Goal: Transaction & Acquisition: Download file/media

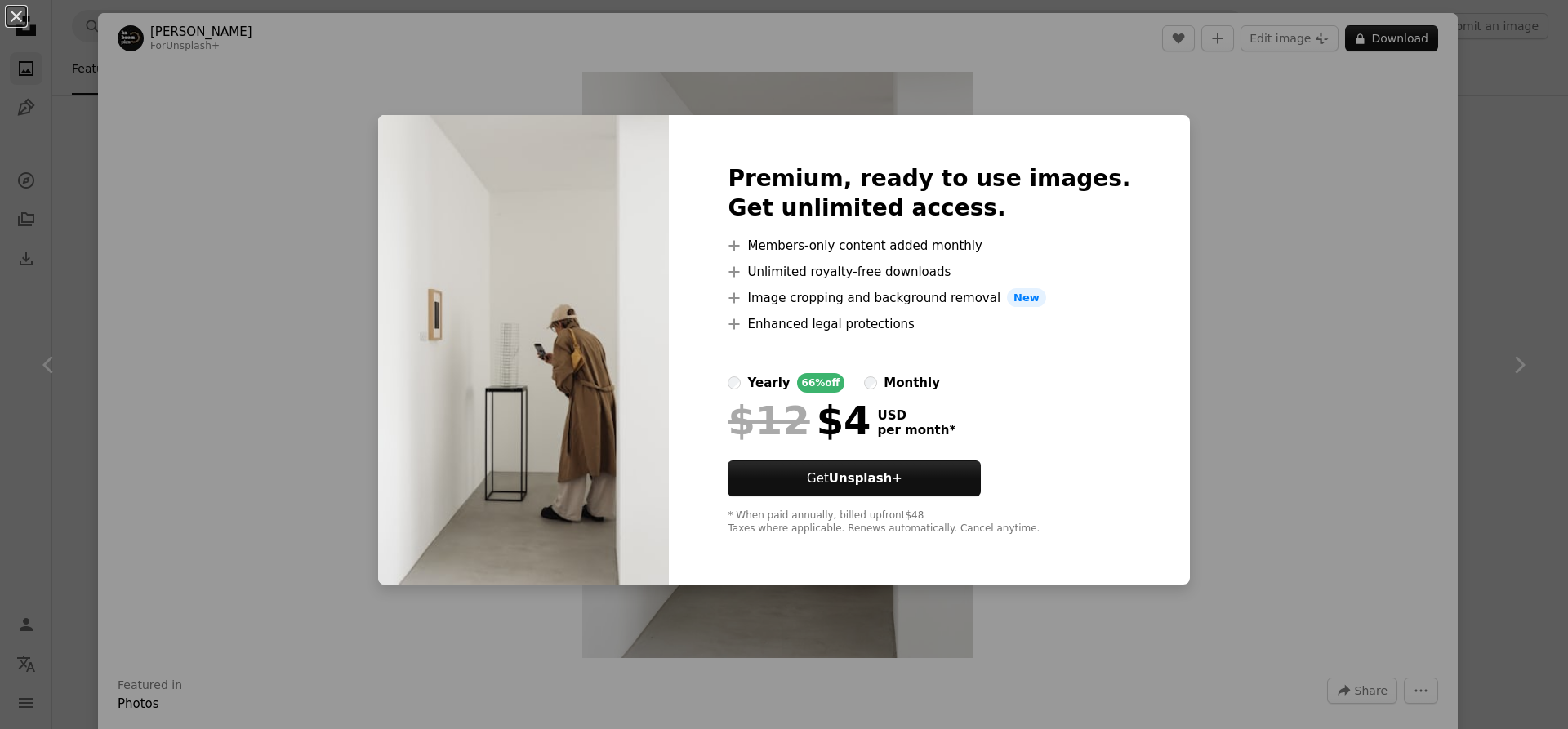
scroll to position [1143, 0]
click at [1278, 152] on div "An X shape Premium, ready to use images. Get unlimited access. A plus sign Memb…" at bounding box center [784, 364] width 1568 height 729
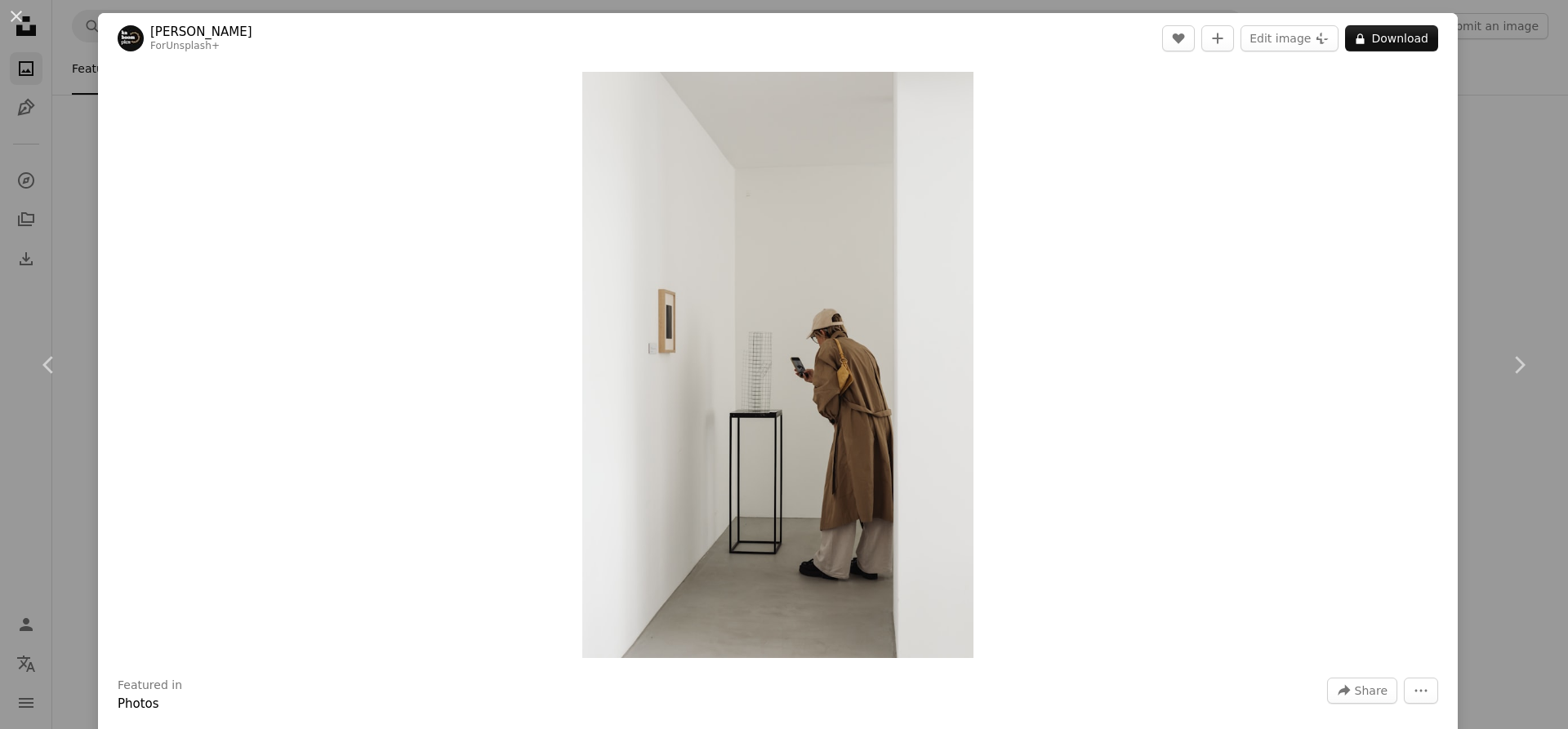
drag, startPoint x: 688, startPoint y: 376, endPoint x: 987, endPoint y: 247, distance: 325.6
click at [987, 247] on div "Zoom in" at bounding box center [778, 365] width 1360 height 602
click at [740, 91] on img "Zoom in on this image" at bounding box center [778, 364] width 391 height 586
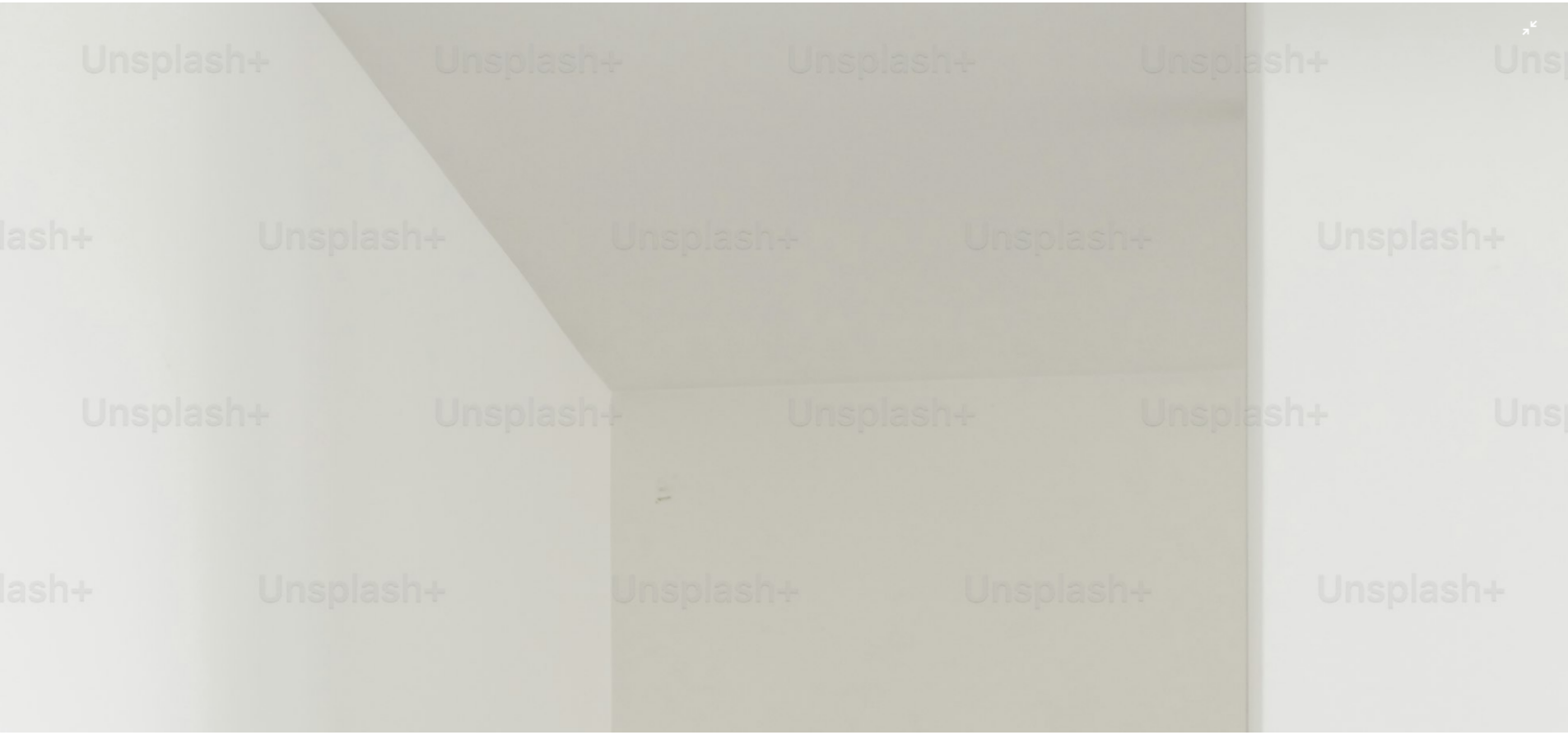
scroll to position [801, 0]
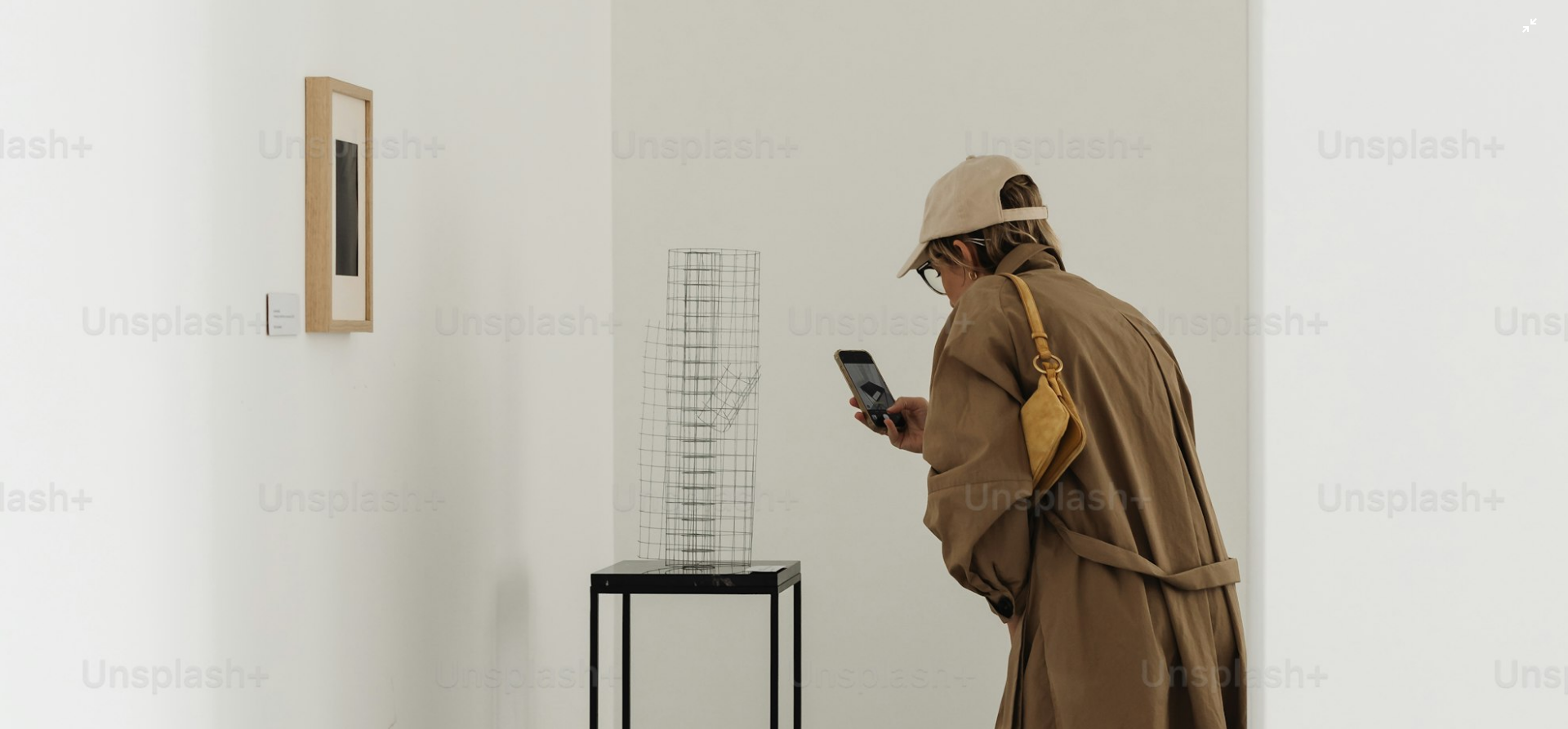
click at [637, 112] on img "Zoom out on this image" at bounding box center [784, 381] width 1570 height 2354
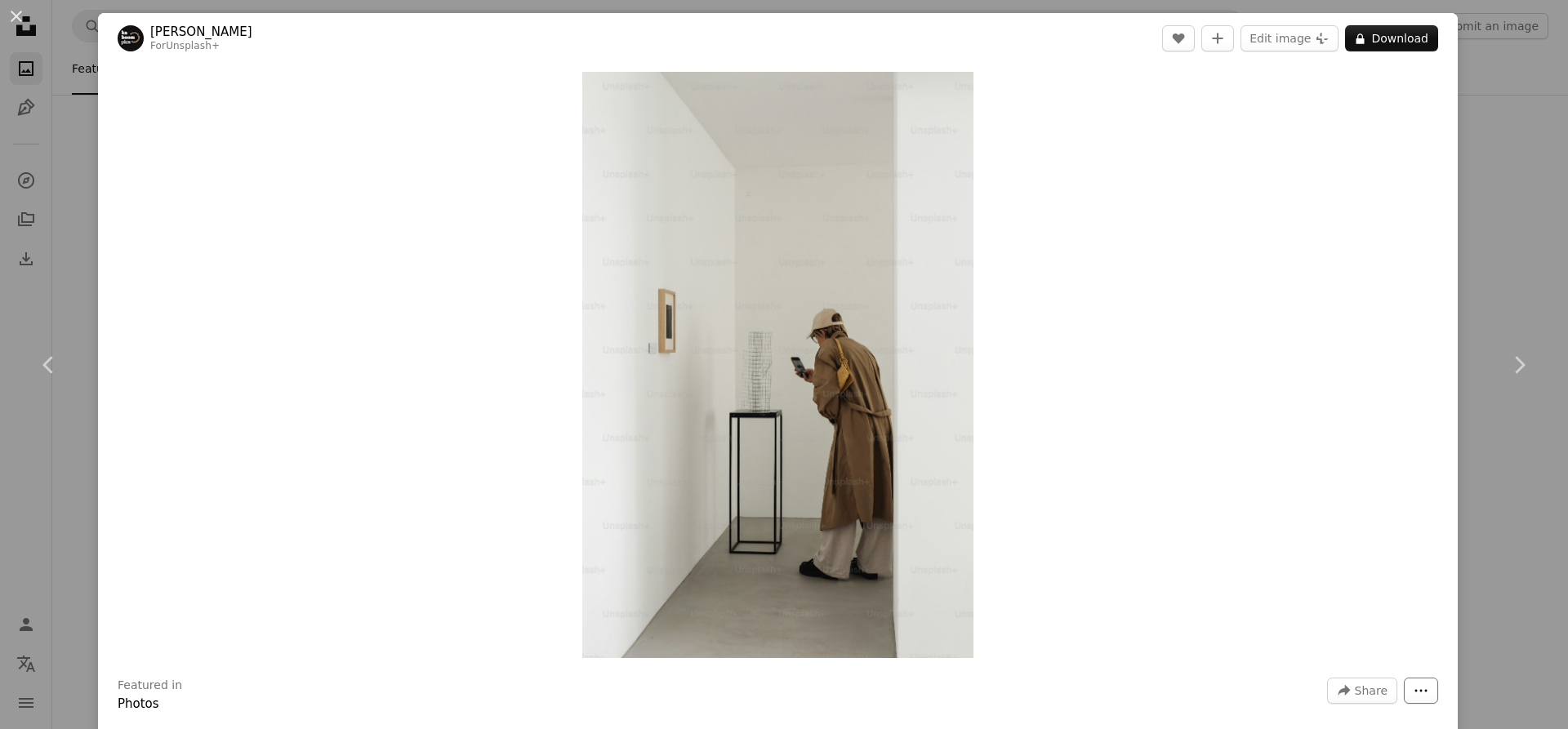
click at [1415, 692] on icon "More Actions" at bounding box center [1421, 690] width 12 height 3
click at [1137, 512] on dialog "An X shape Chevron left Chevron right [PERSON_NAME] For Unsplash+ A heart A plu…" at bounding box center [784, 364] width 1568 height 729
click at [1354, 38] on icon "A lock" at bounding box center [1360, 39] width 12 height 12
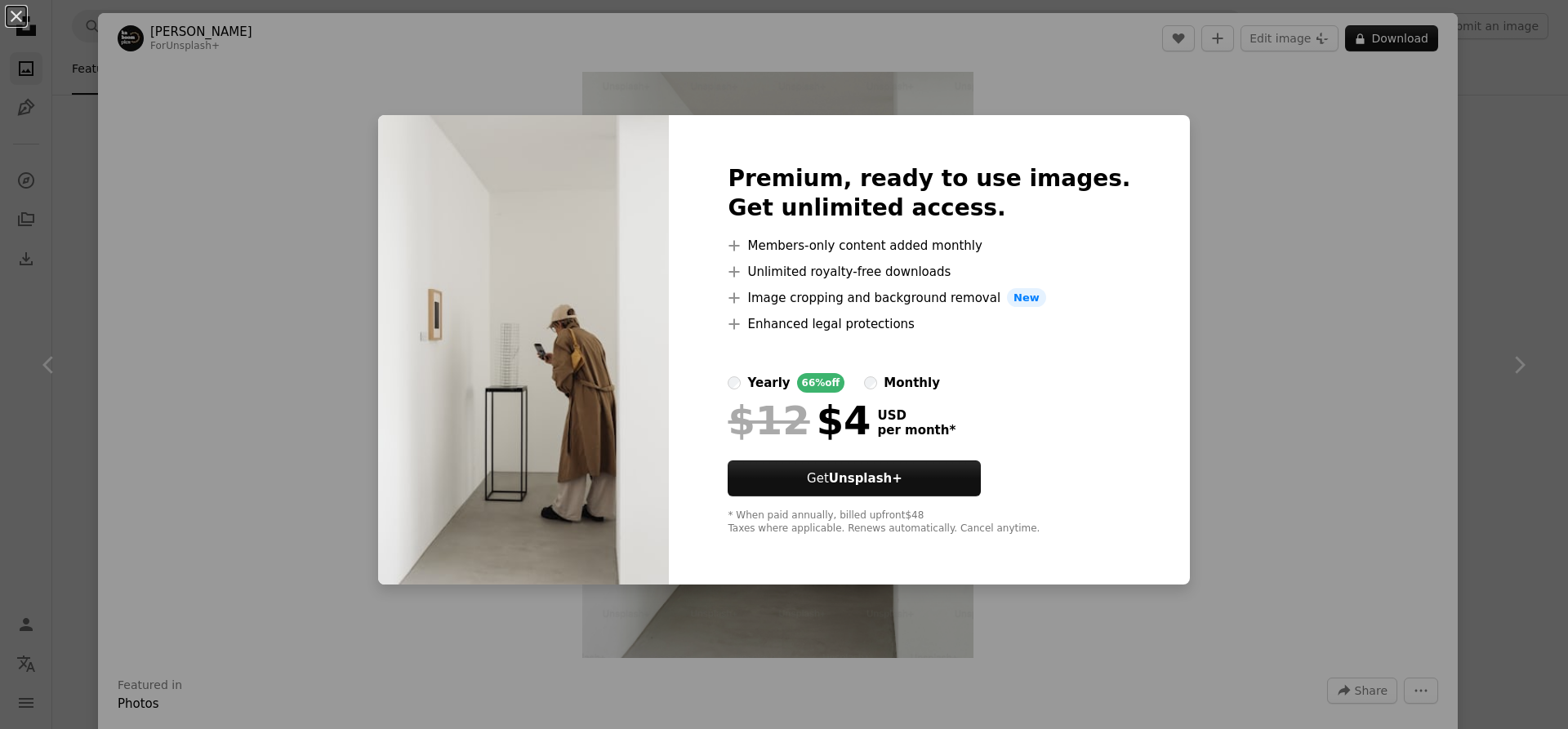
click at [1256, 132] on div "An X shape Premium, ready to use images. Get unlimited access. A plus sign Memb…" at bounding box center [784, 364] width 1568 height 729
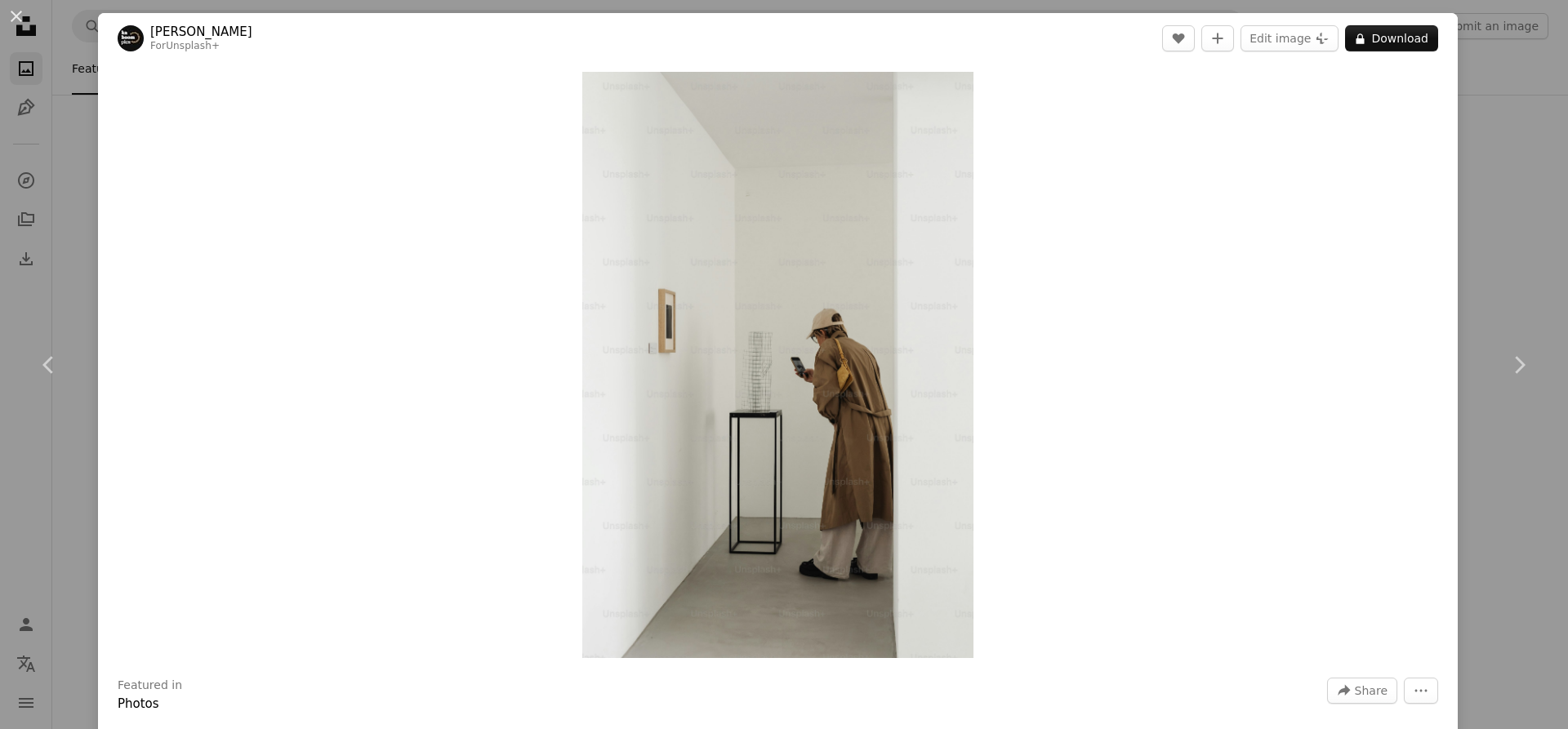
click at [1500, 179] on div "An X shape Chevron left Chevron right [PERSON_NAME] For Unsplash+ A heart A plu…" at bounding box center [784, 364] width 1568 height 729
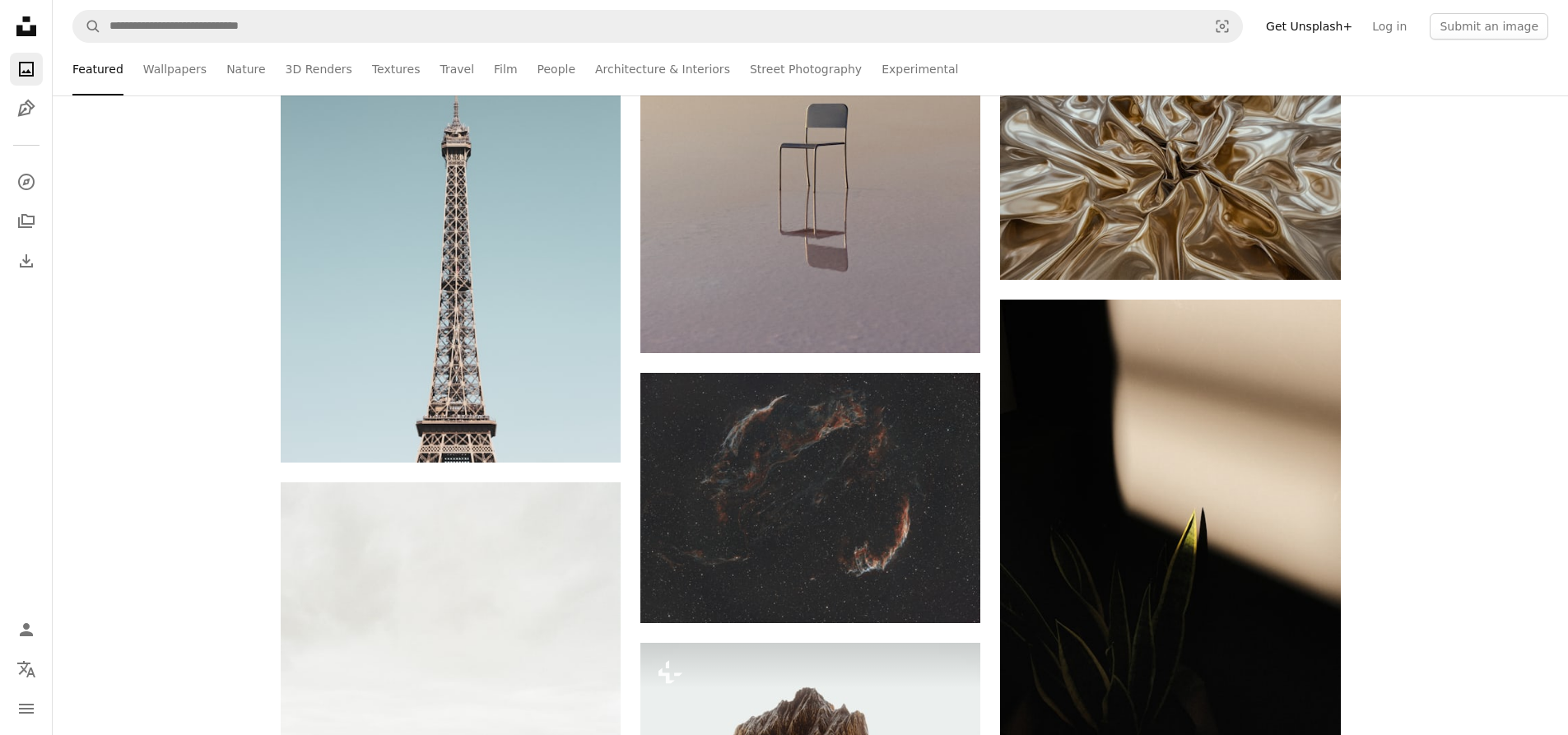
scroll to position [12018, 0]
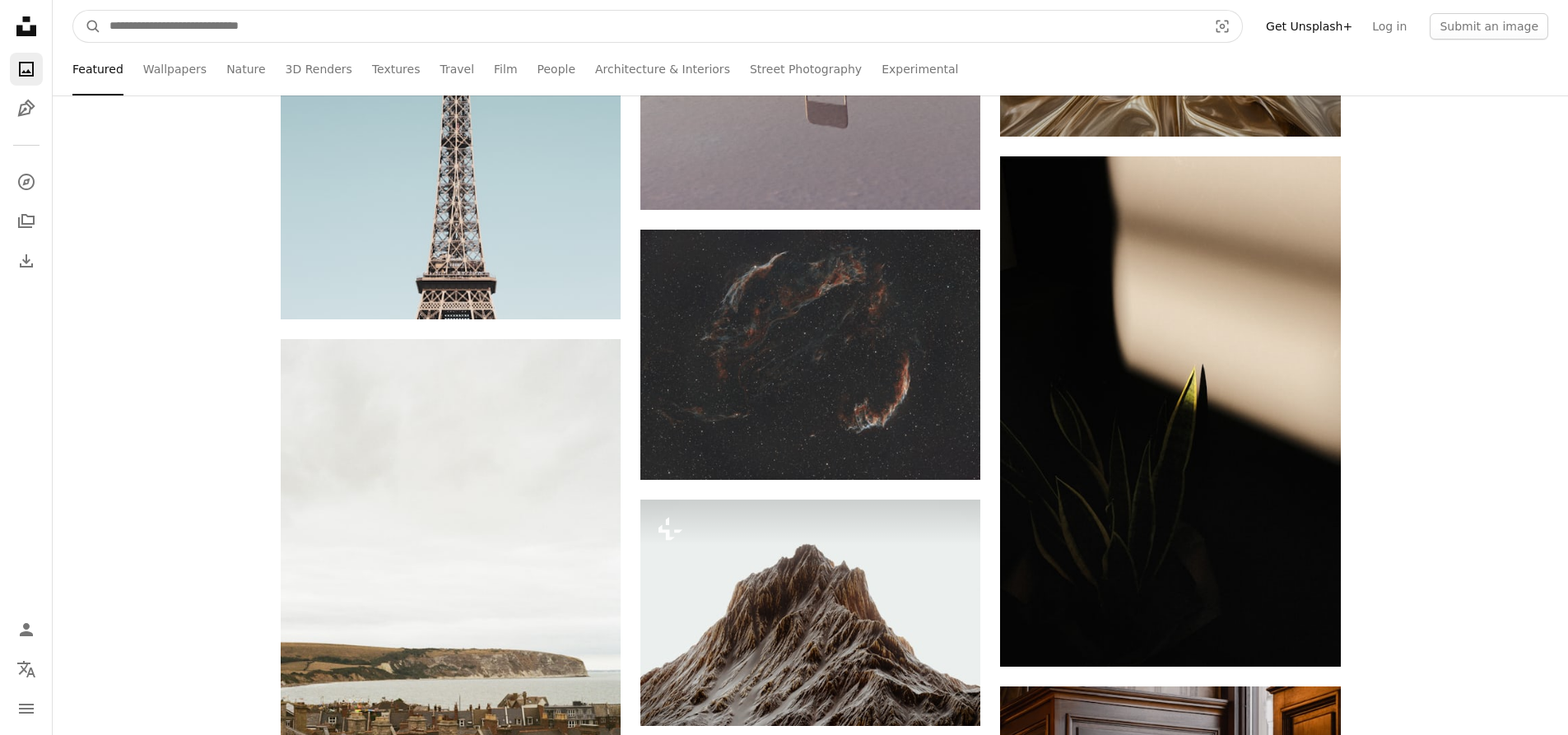
click at [345, 25] on input "Find visuals sitewide" at bounding box center [651, 26] width 1101 height 31
type input "**********"
click at [73, 10] on button "A magnifying glass" at bounding box center [87, 26] width 28 height 31
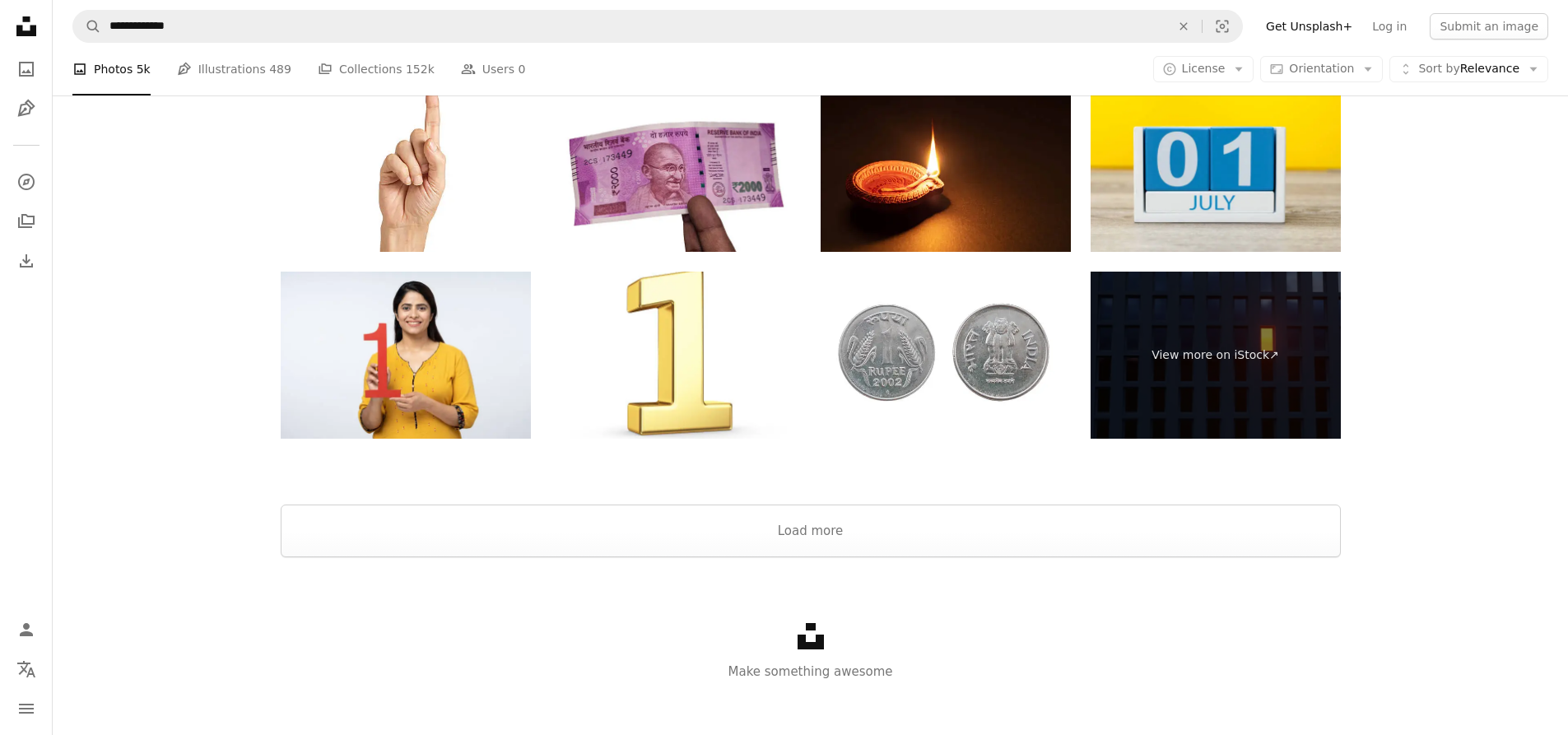
scroll to position [3084, 0]
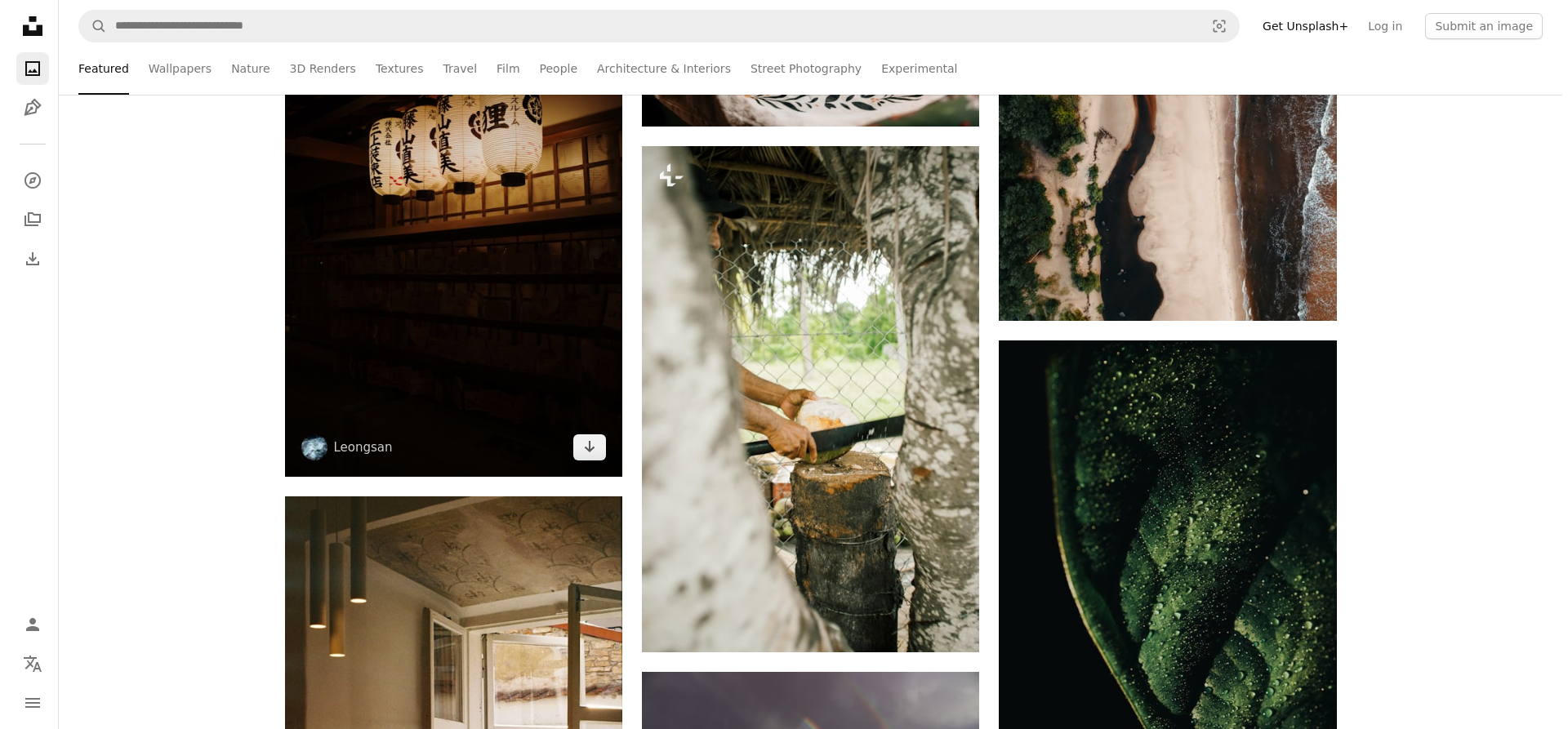
scroll to position [14206, 0]
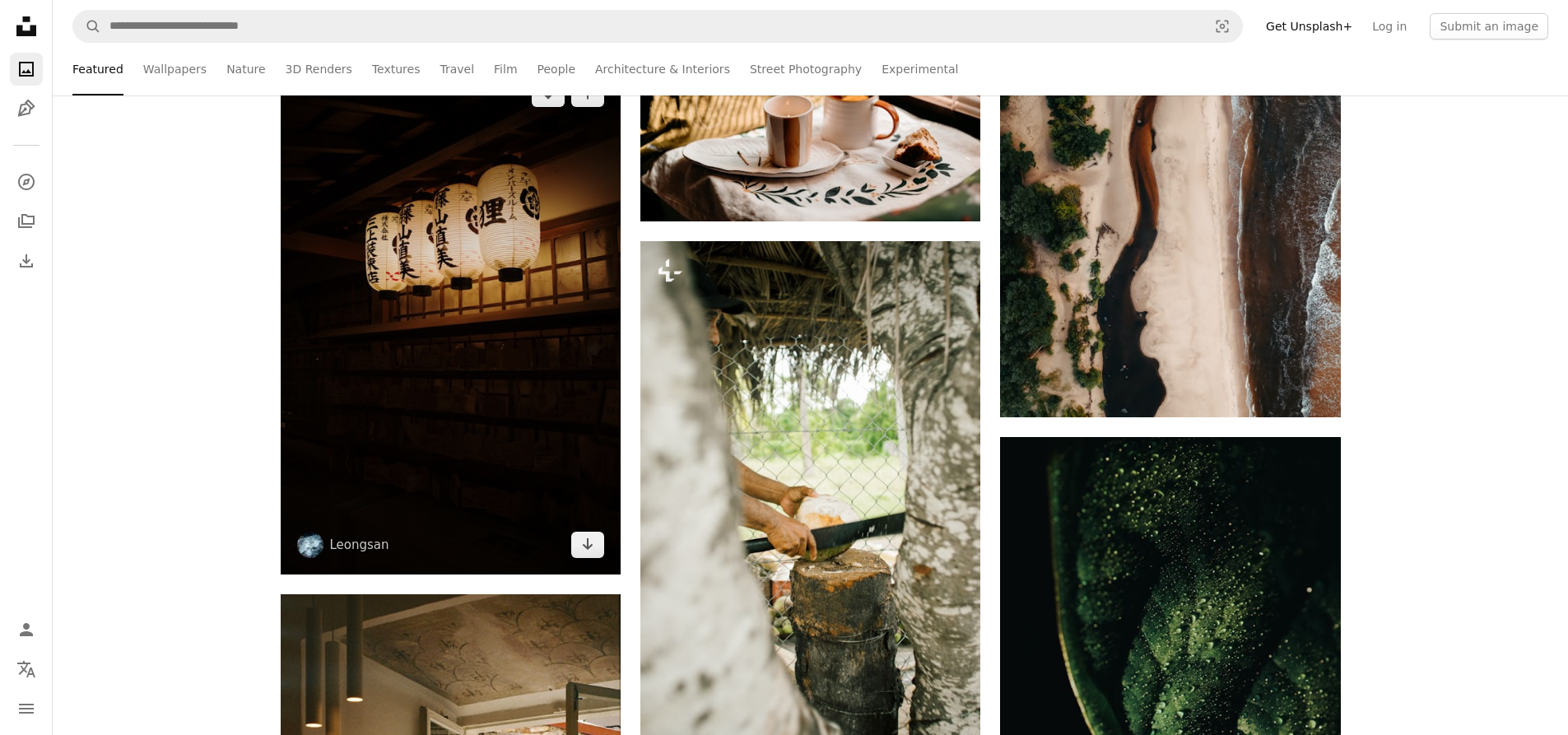
drag, startPoint x: 452, startPoint y: 228, endPoint x: 452, endPoint y: 185, distance: 43.0
click at [452, 185] on img at bounding box center [450, 319] width 340 height 511
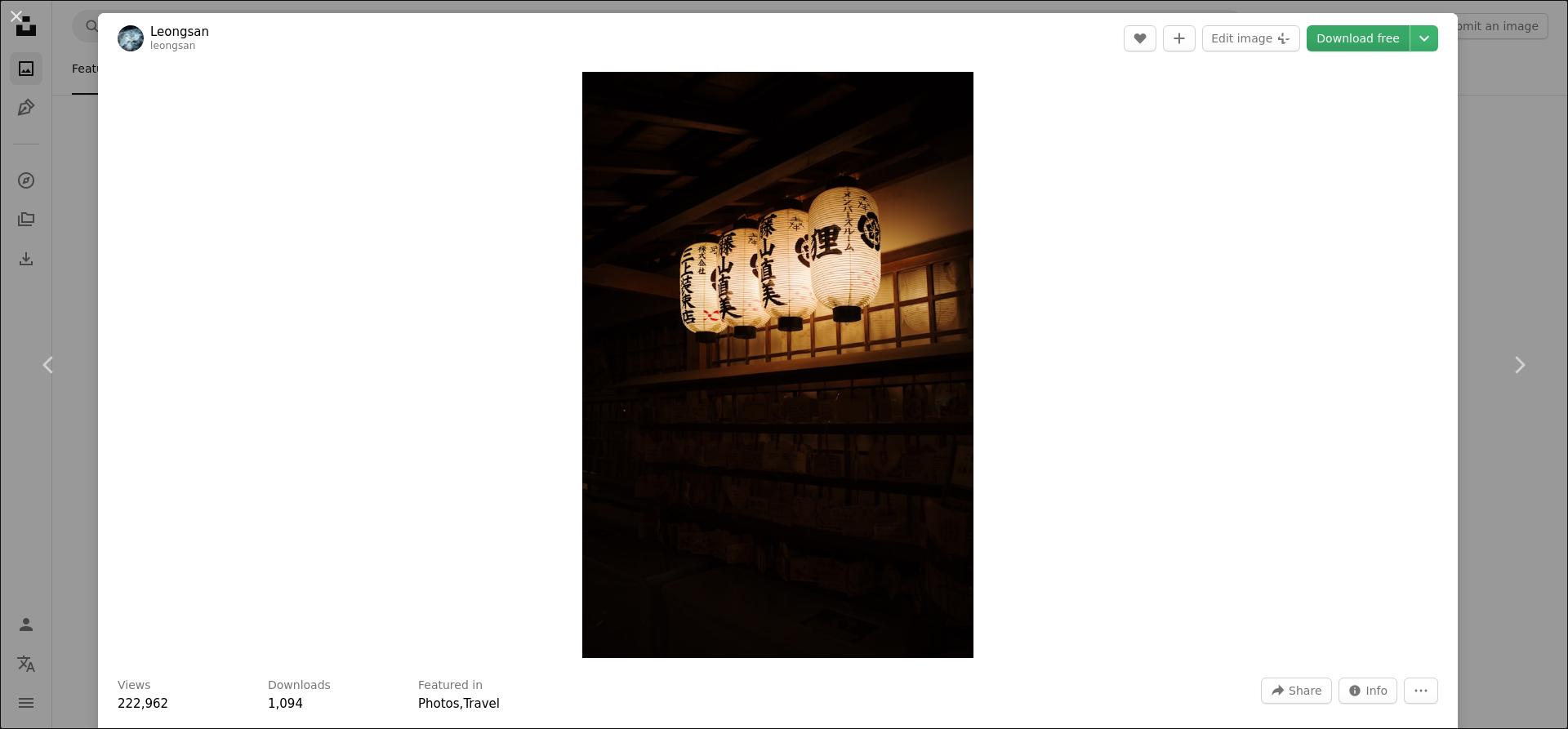
click at [1330, 41] on link "Download free" at bounding box center [1357, 38] width 103 height 26
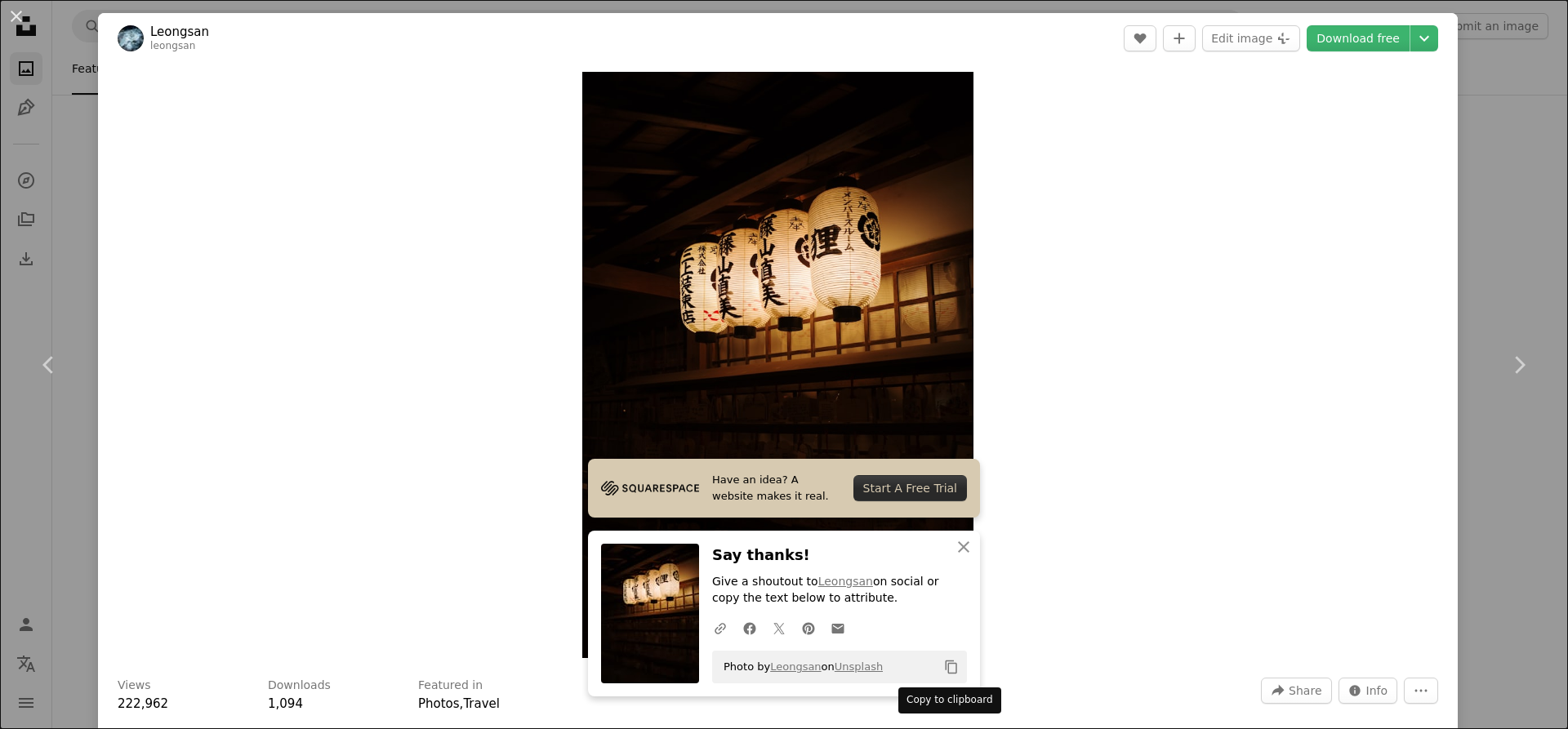
click at [953, 668] on button "Copy content" at bounding box center [951, 667] width 28 height 28
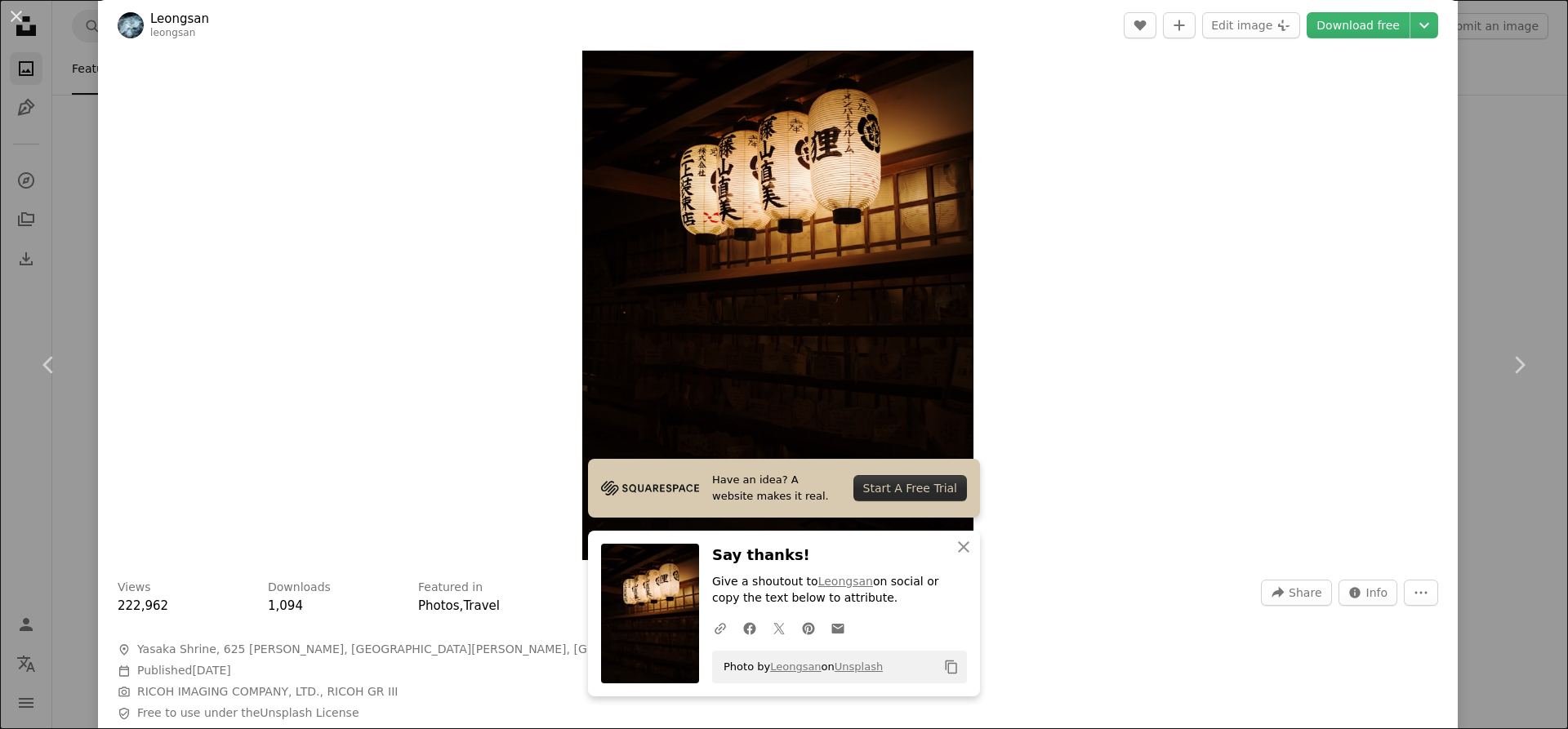
scroll to position [128, 0]
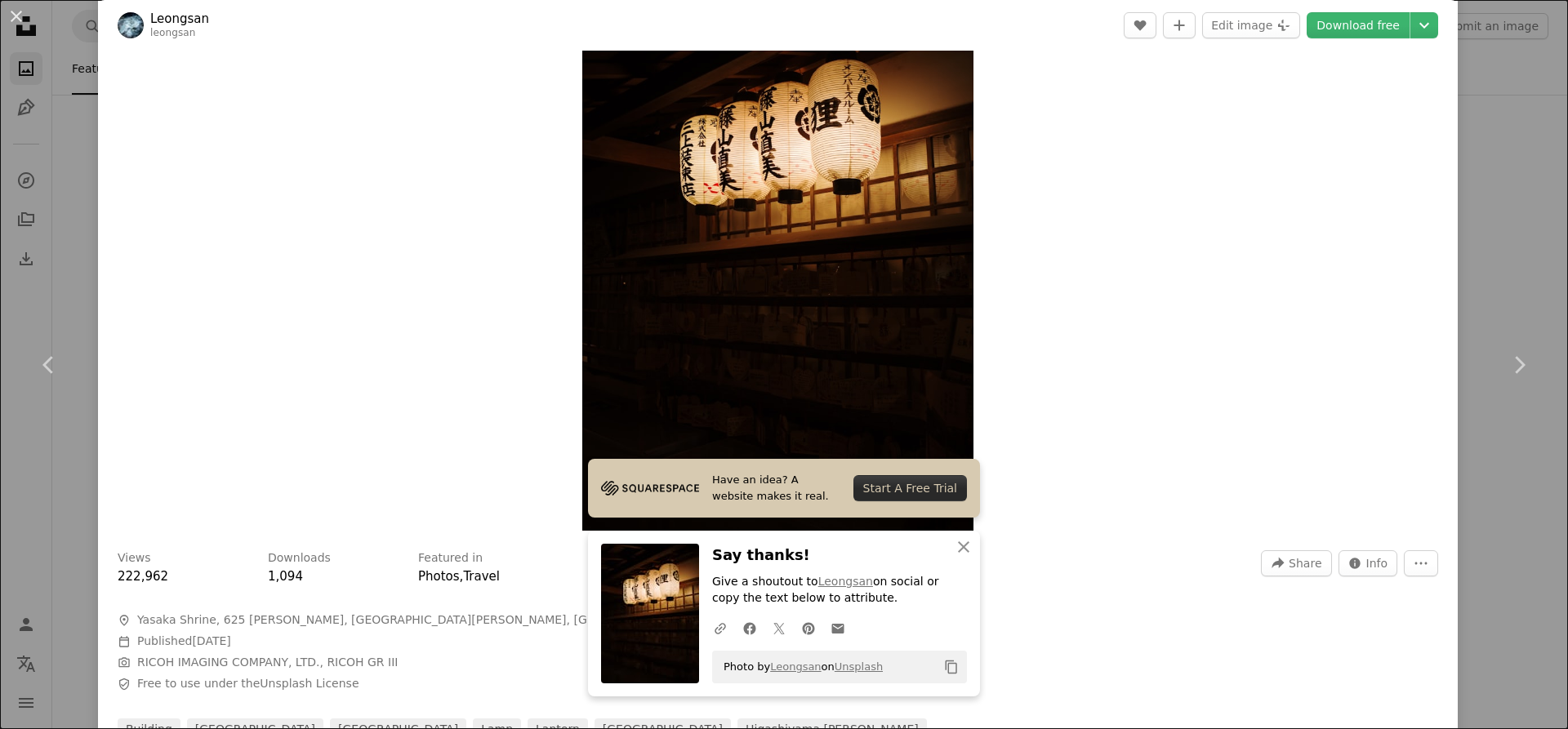
click at [939, 675] on button "Copy content" at bounding box center [951, 667] width 28 height 28
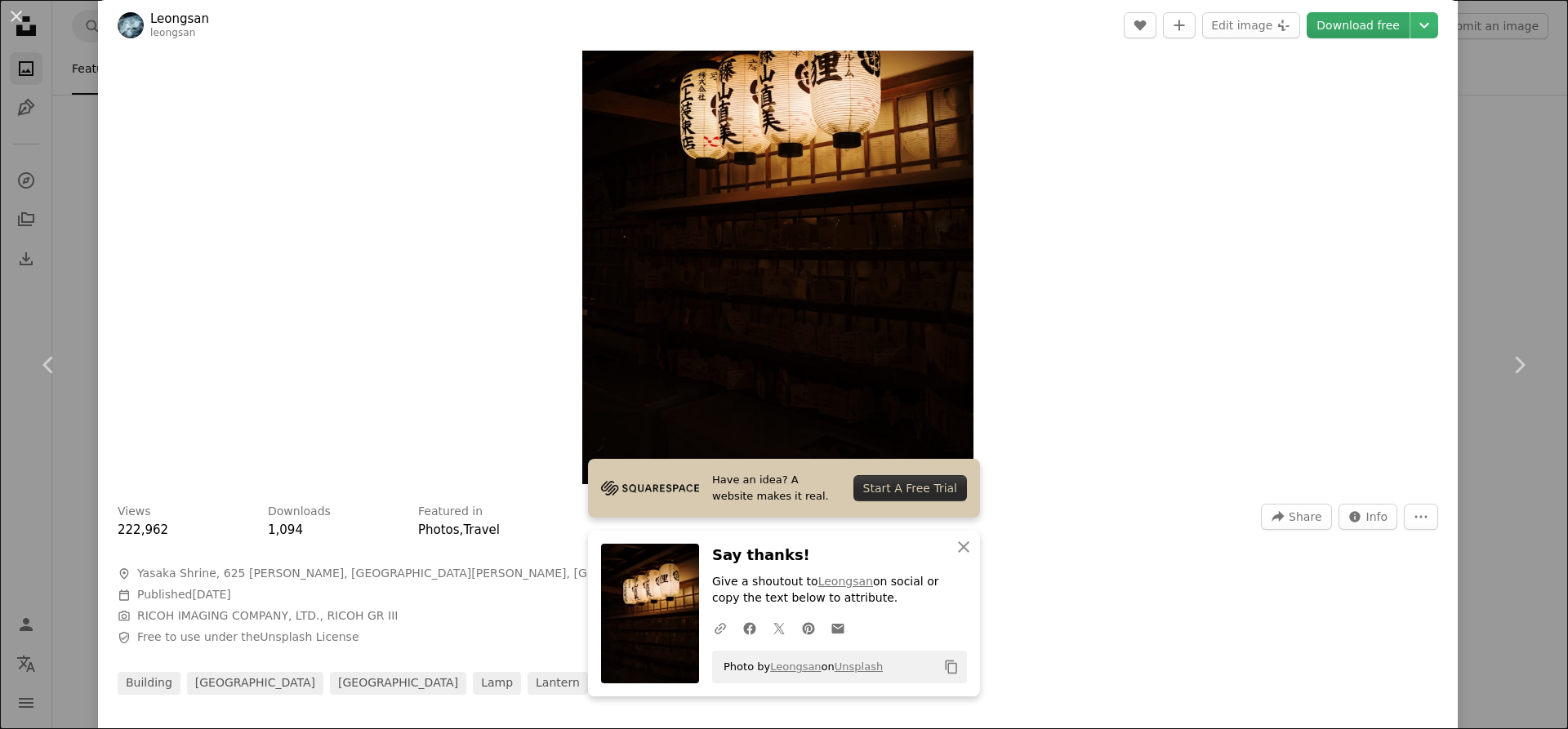
click at [1376, 33] on link "Download free" at bounding box center [1357, 25] width 103 height 26
drag, startPoint x: 1395, startPoint y: 22, endPoint x: 1406, endPoint y: 23, distance: 11.0
click at [1395, 22] on link "Download free" at bounding box center [1357, 25] width 103 height 26
click at [1411, 23] on icon "Chevron down" at bounding box center [1424, 25] width 26 height 20
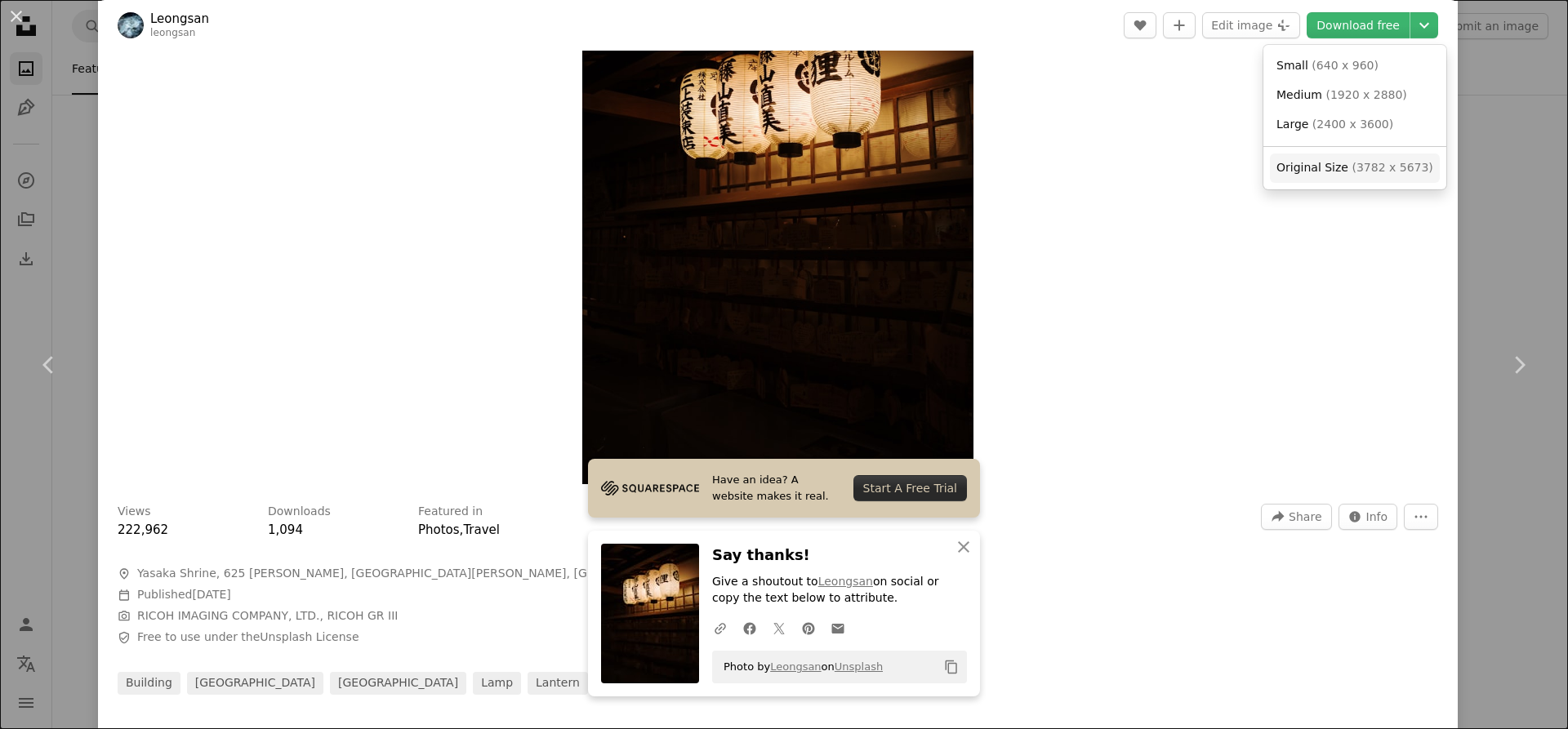
click at [1318, 160] on span "Original Size" at bounding box center [1312, 167] width 72 height 13
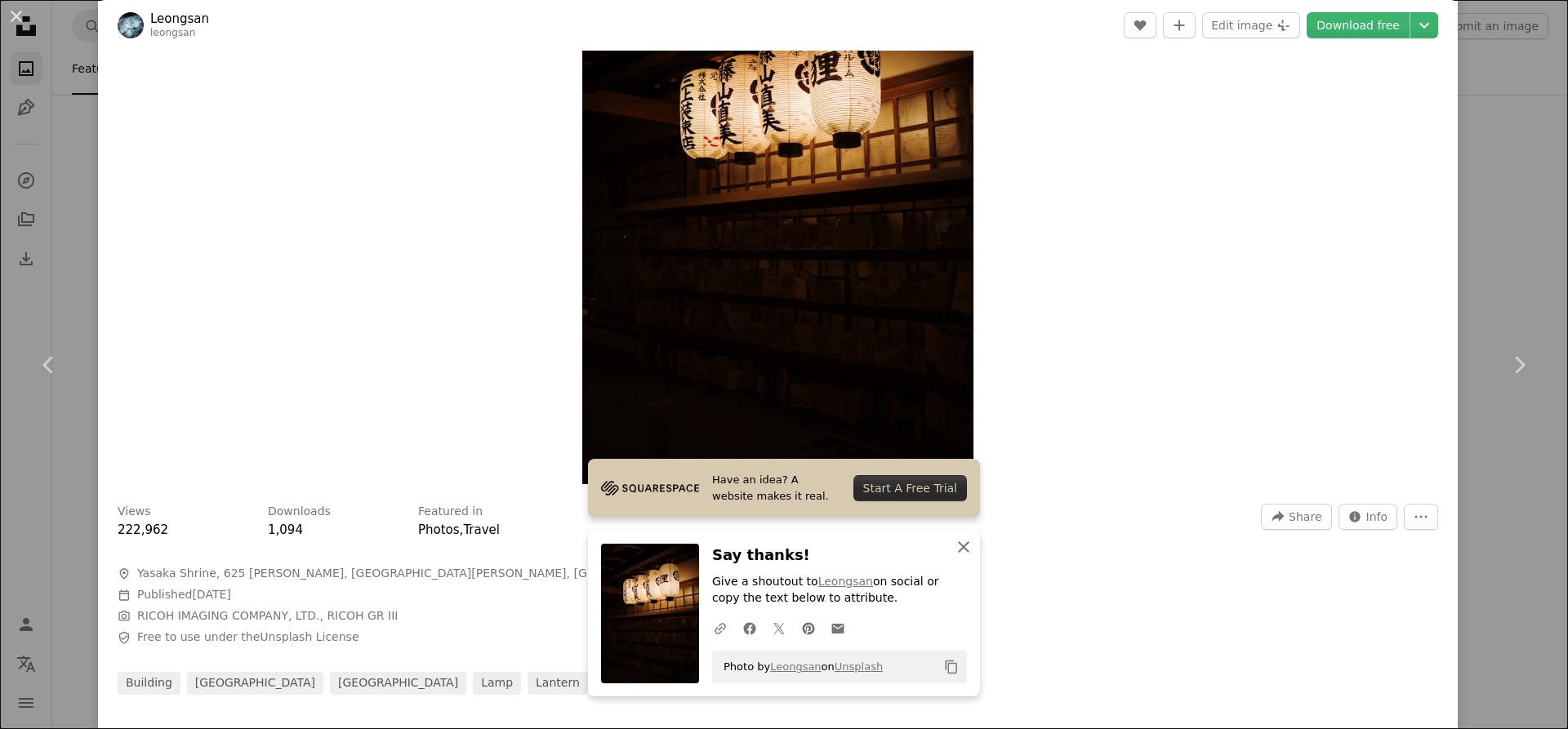
click at [954, 544] on icon "An X shape" at bounding box center [963, 547] width 20 height 20
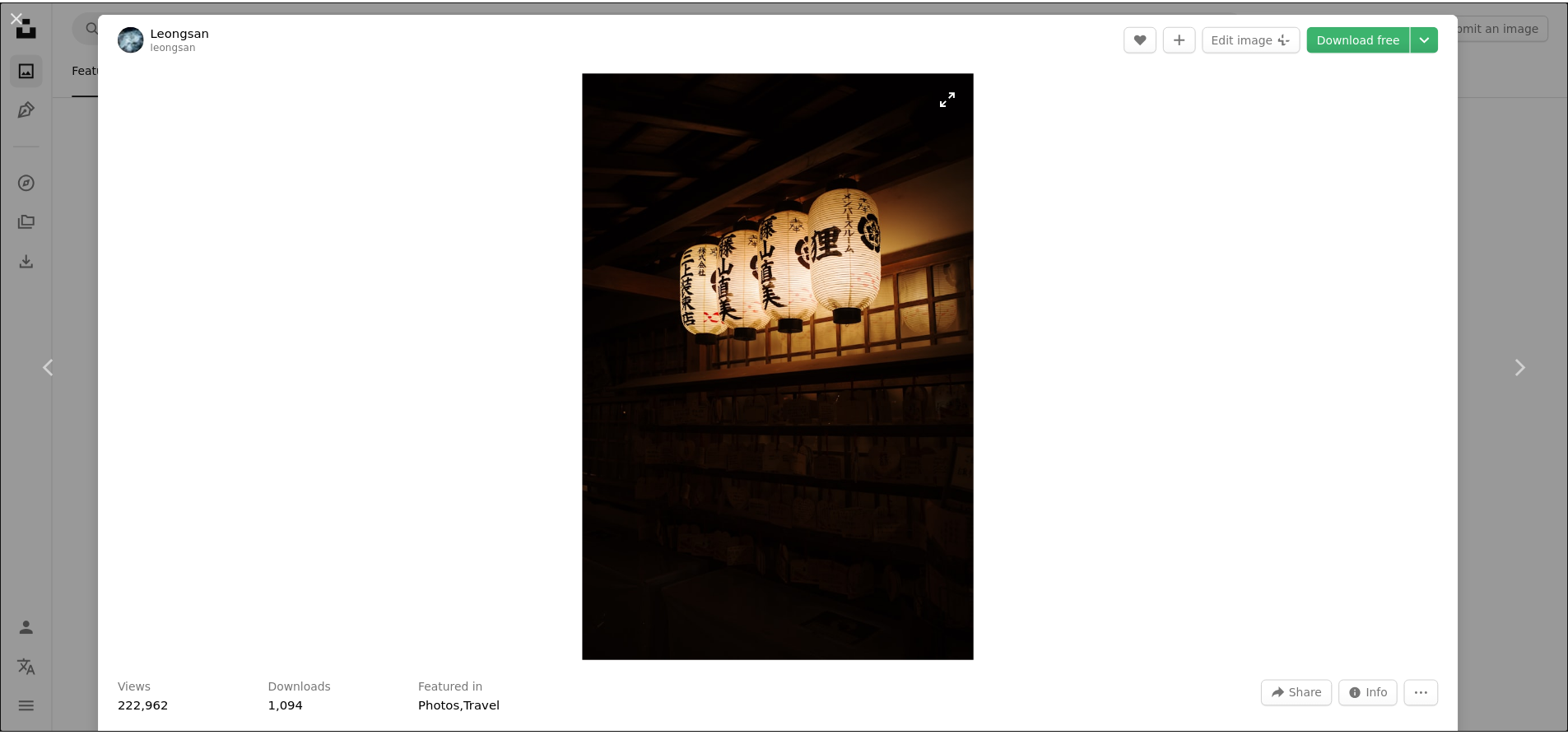
scroll to position [0, 0]
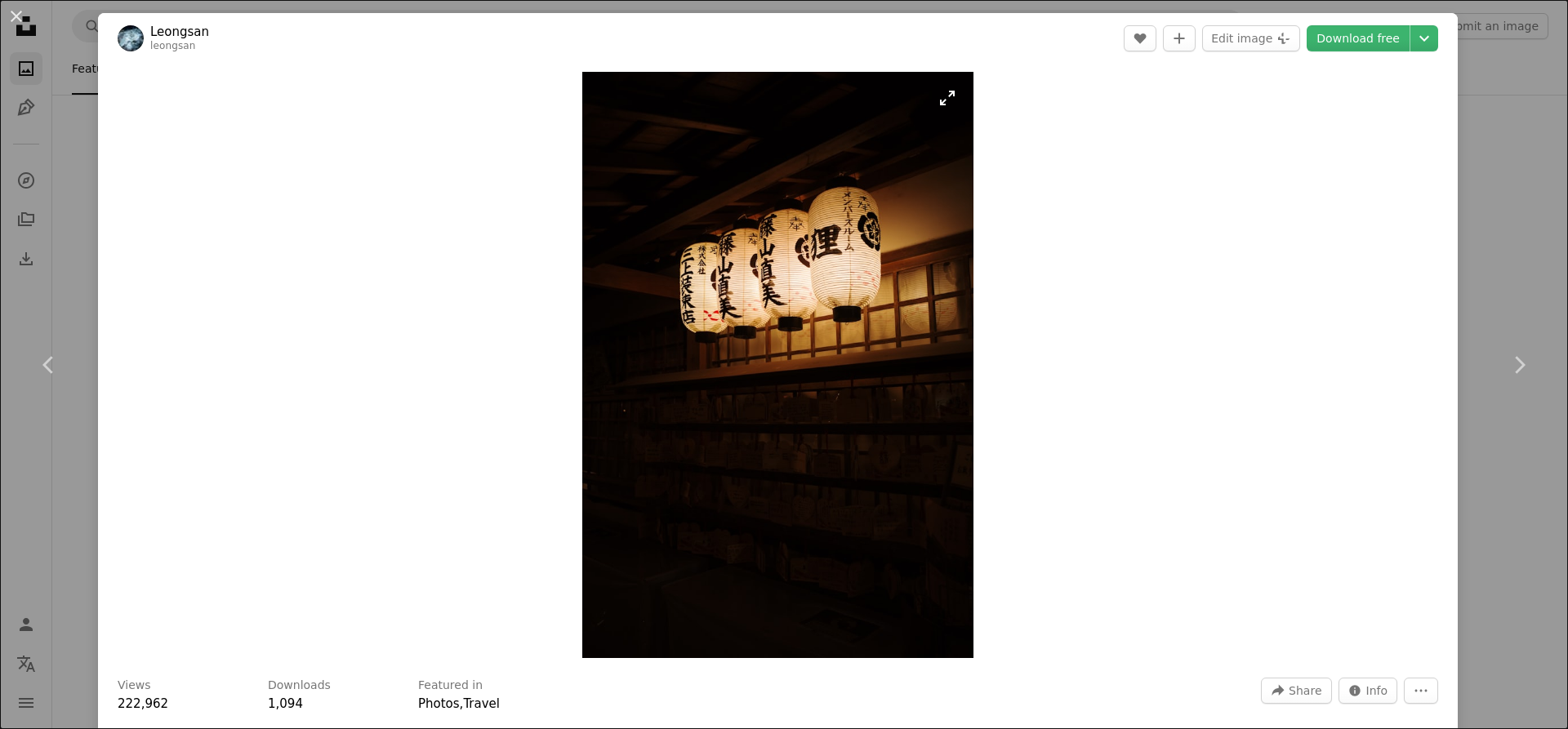
drag, startPoint x: 597, startPoint y: 71, endPoint x: 878, endPoint y: 341, distance: 389.7
click at [878, 341] on div "Zoom in" at bounding box center [778, 365] width 1360 height 602
drag, startPoint x: 969, startPoint y: 254, endPoint x: 981, endPoint y: 251, distance: 12.4
click at [972, 255] on div "Zoom in" at bounding box center [778, 365] width 1360 height 602
click at [1104, 206] on div "Zoom in" at bounding box center [778, 365] width 1360 height 602
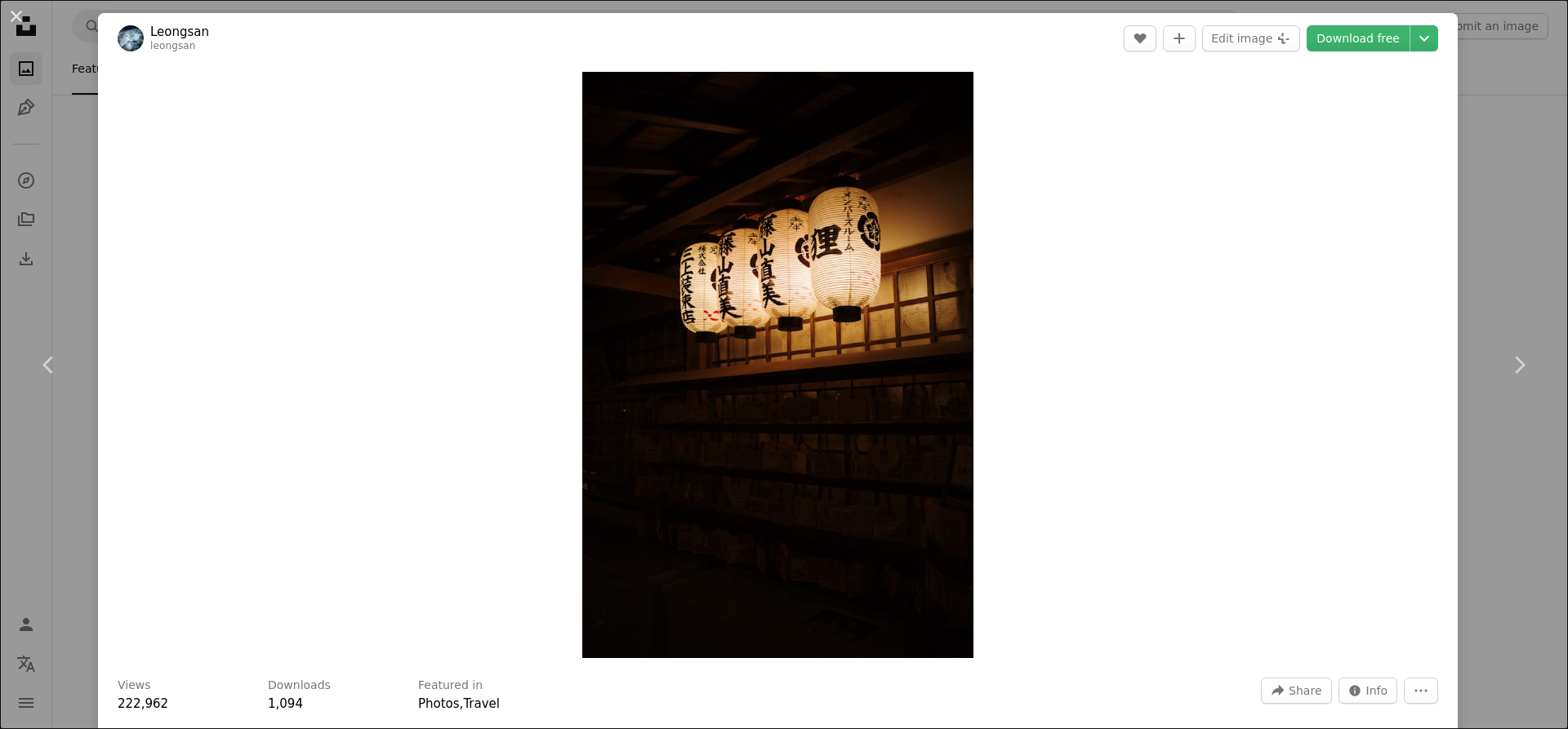
drag, startPoint x: 1363, startPoint y: 392, endPoint x: 1363, endPoint y: 373, distance: 19.0
click at [1363, 373] on div "Zoom in" at bounding box center [778, 365] width 1360 height 602
drag, startPoint x: 1485, startPoint y: 340, endPoint x: 1492, endPoint y: 325, distance: 16.6
click at [1486, 339] on link "Chevron right" at bounding box center [1519, 365] width 98 height 157
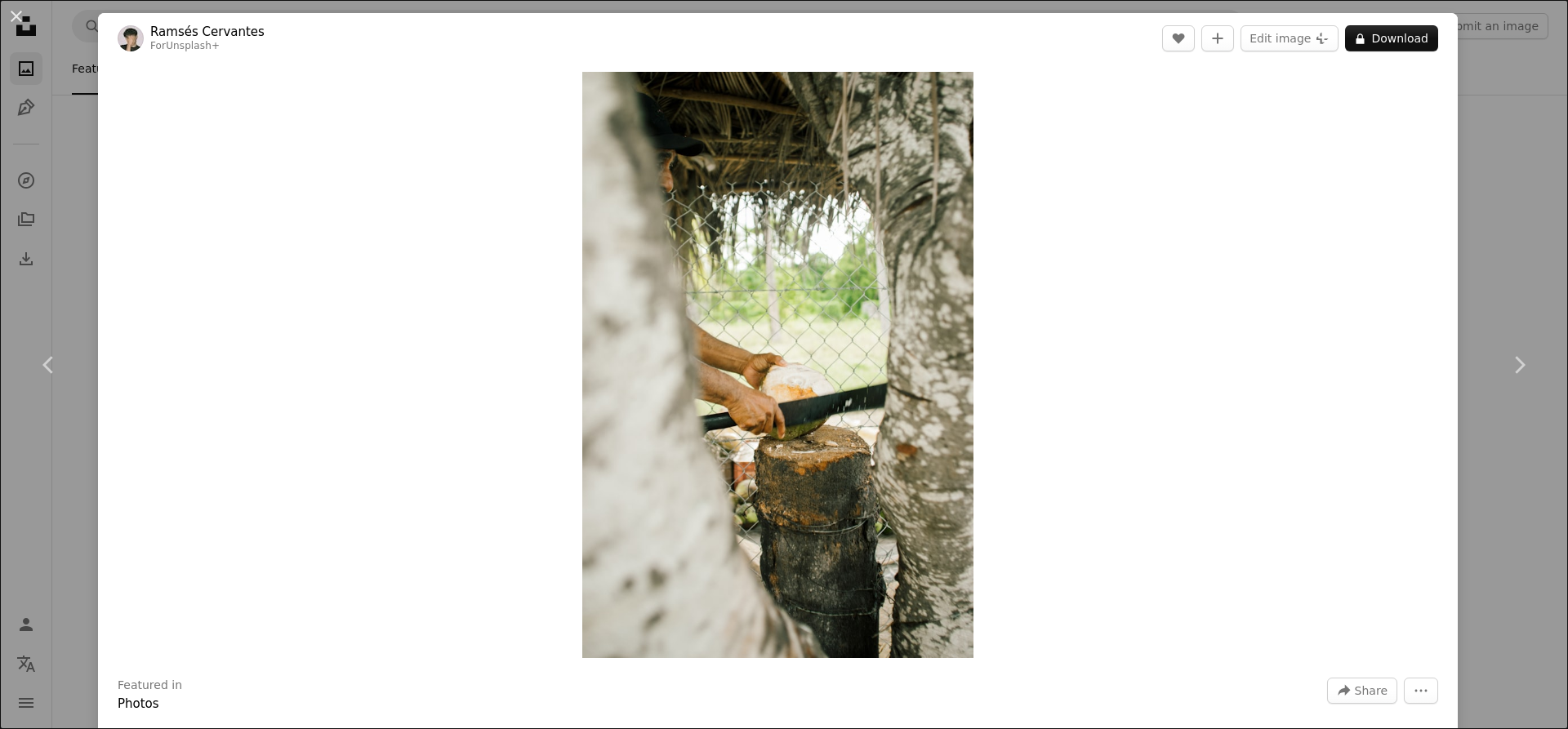
click at [1481, 103] on div "An X shape Chevron left Chevron right [PERSON_NAME] For Unsplash+ A heart A plu…" at bounding box center [784, 364] width 1568 height 729
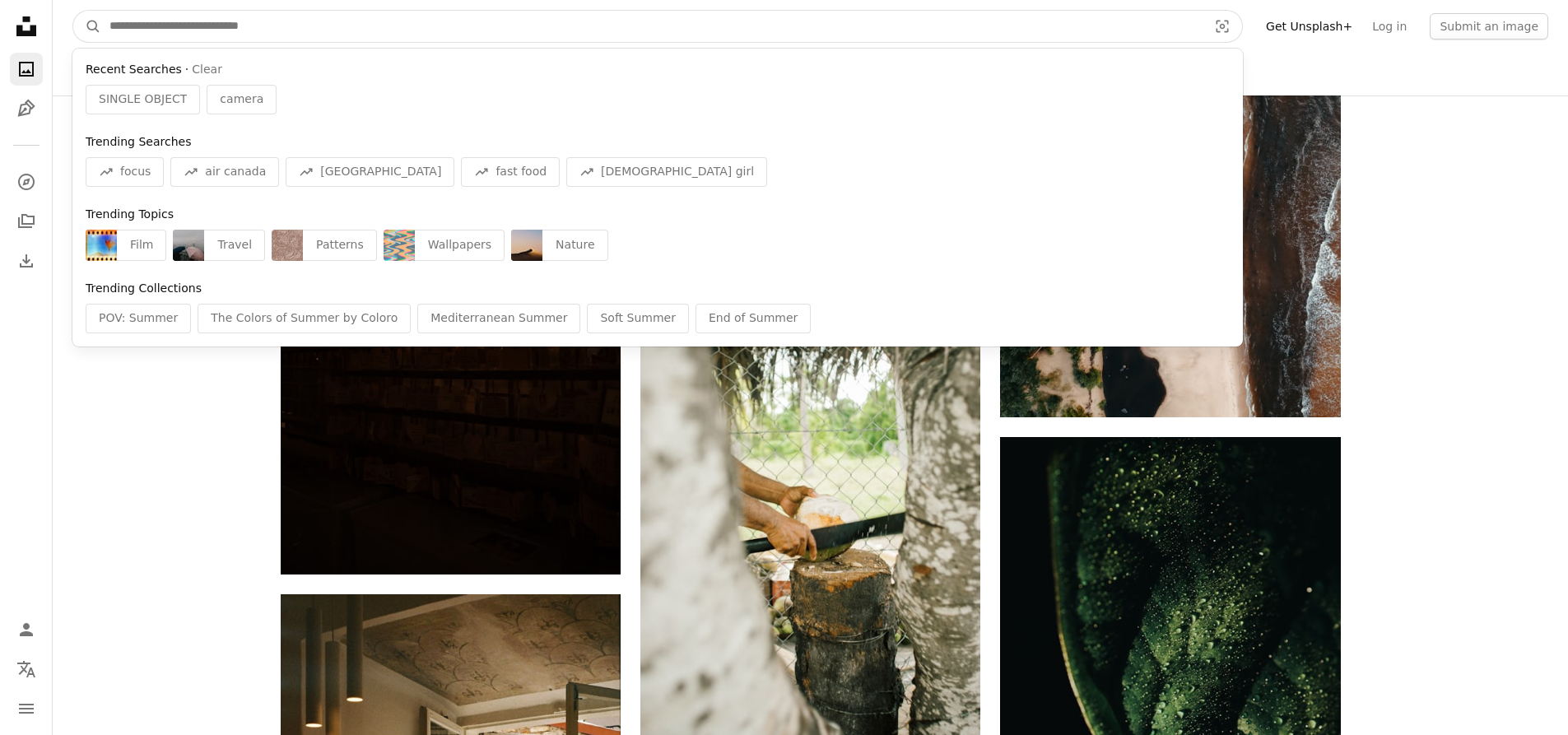
click at [538, 27] on input "Find visuals sitewide" at bounding box center [651, 26] width 1101 height 31
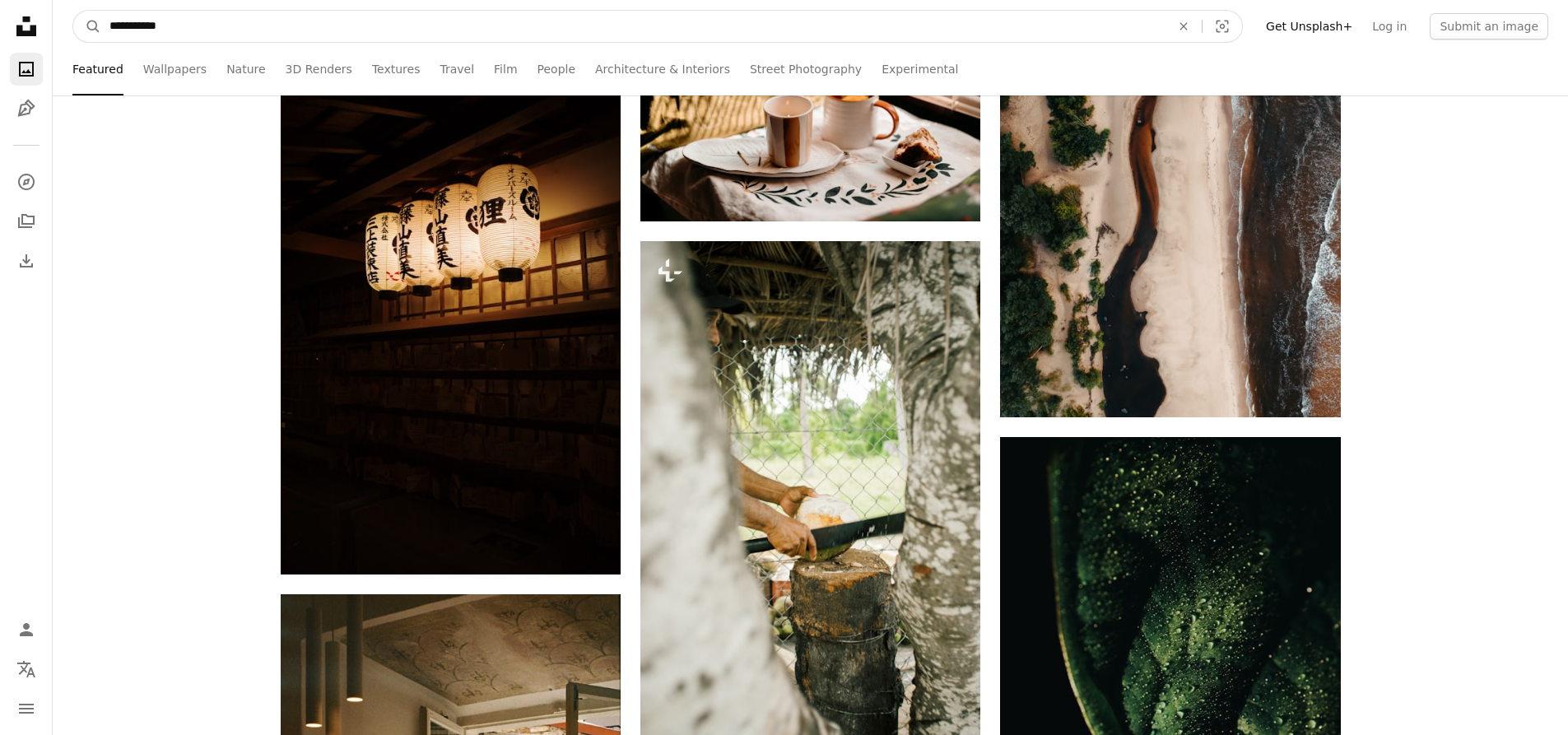
type input "**********"
click at [73, 10] on button "A magnifying glass" at bounding box center [87, 26] width 28 height 31
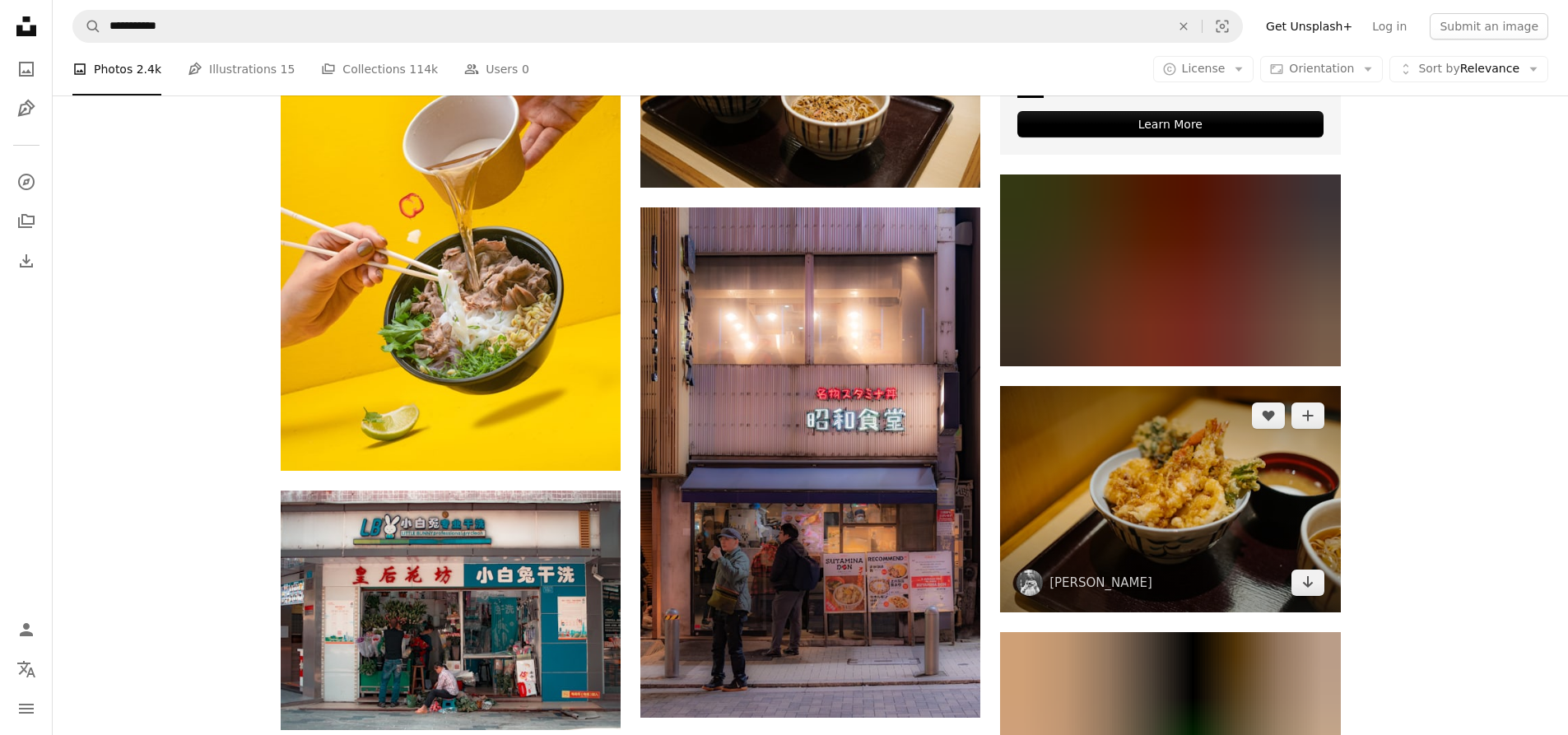
scroll to position [741, 0]
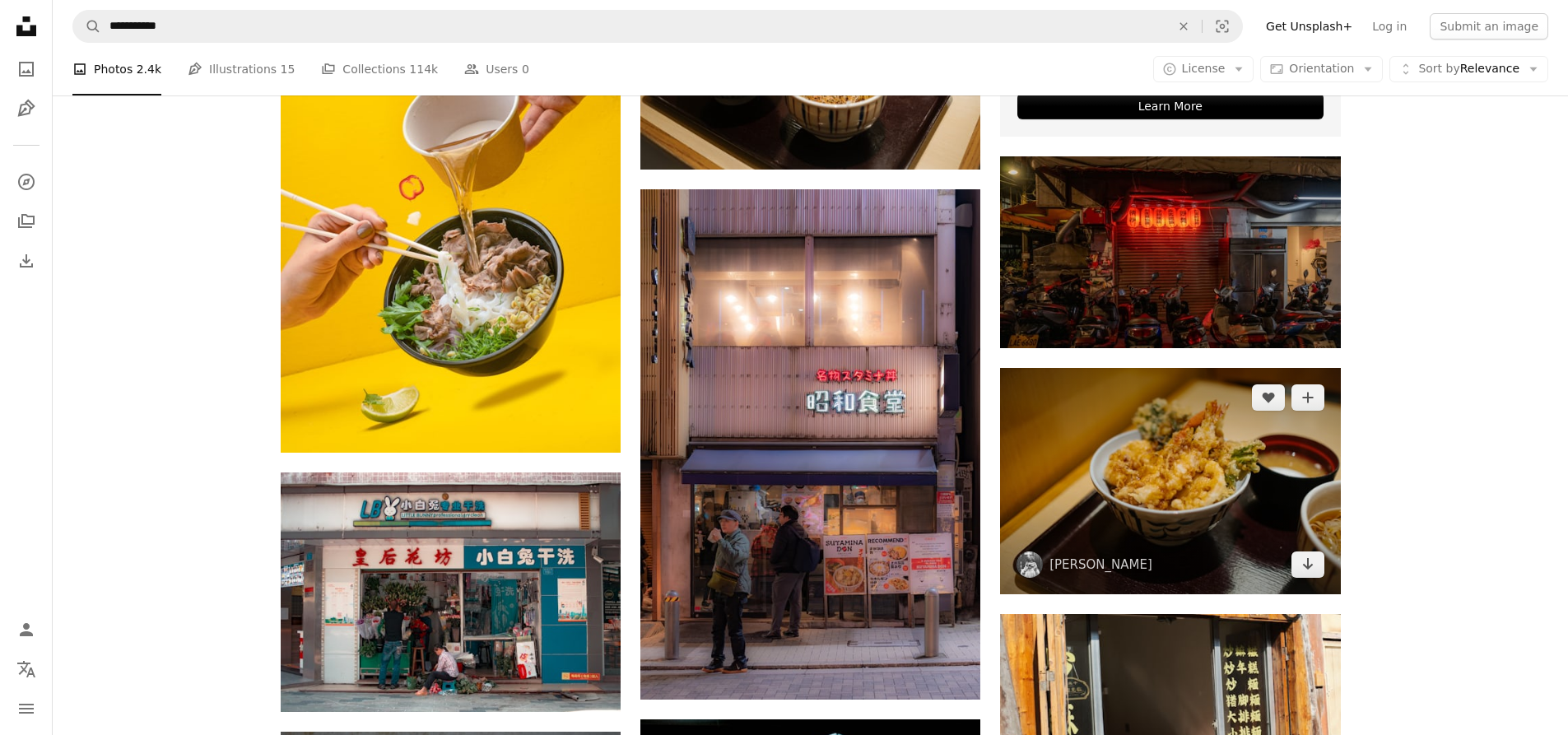
click at [1186, 449] on img at bounding box center [1170, 481] width 340 height 226
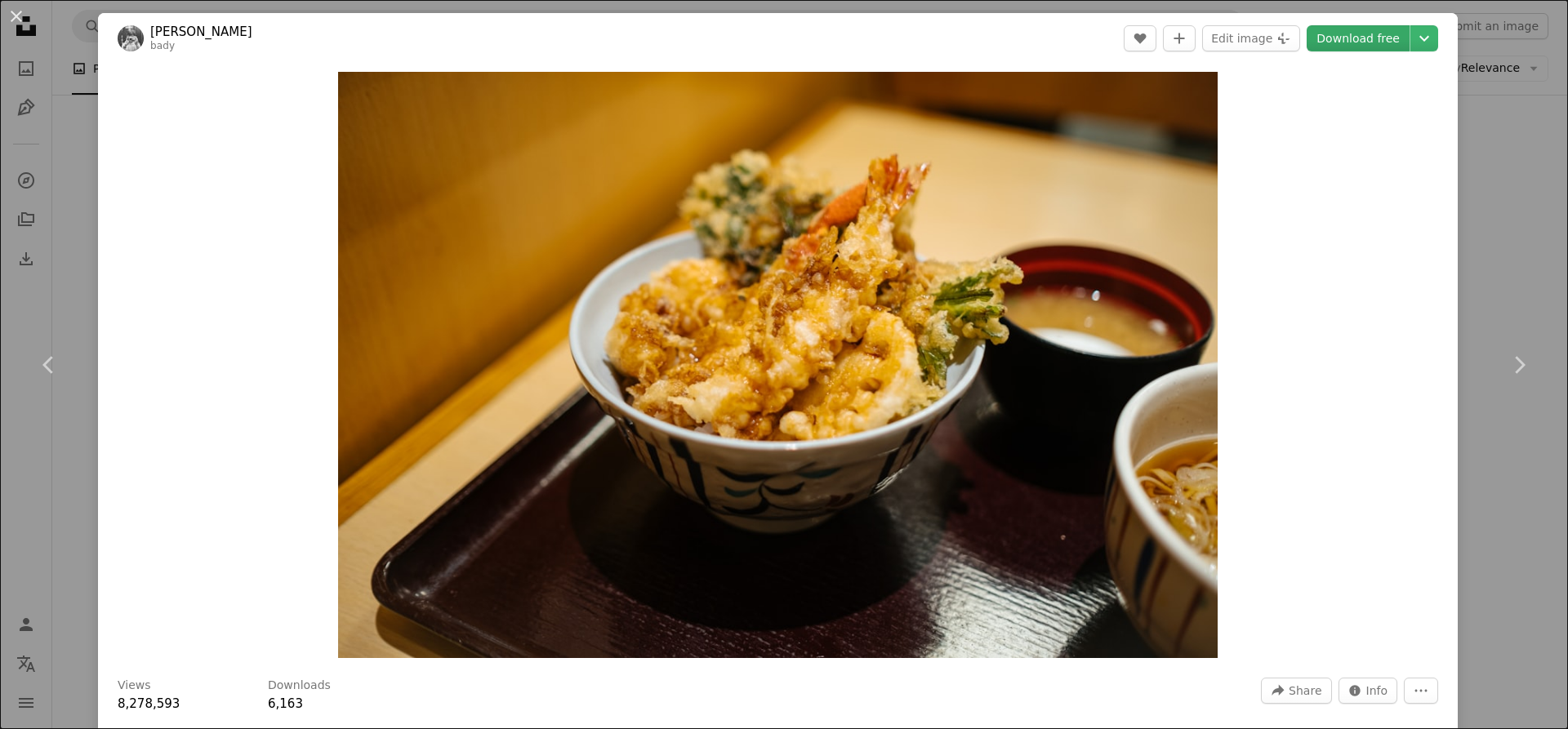
drag, startPoint x: 1344, startPoint y: 19, endPoint x: 1348, endPoint y: 29, distance: 10.8
click at [1345, 22] on header "[PERSON_NAME] [PERSON_NAME] A heart A plus sign Edit image Plus sign for Unspla…" at bounding box center [778, 38] width 1360 height 51
click at [1350, 35] on link "Download free" at bounding box center [1357, 38] width 103 height 26
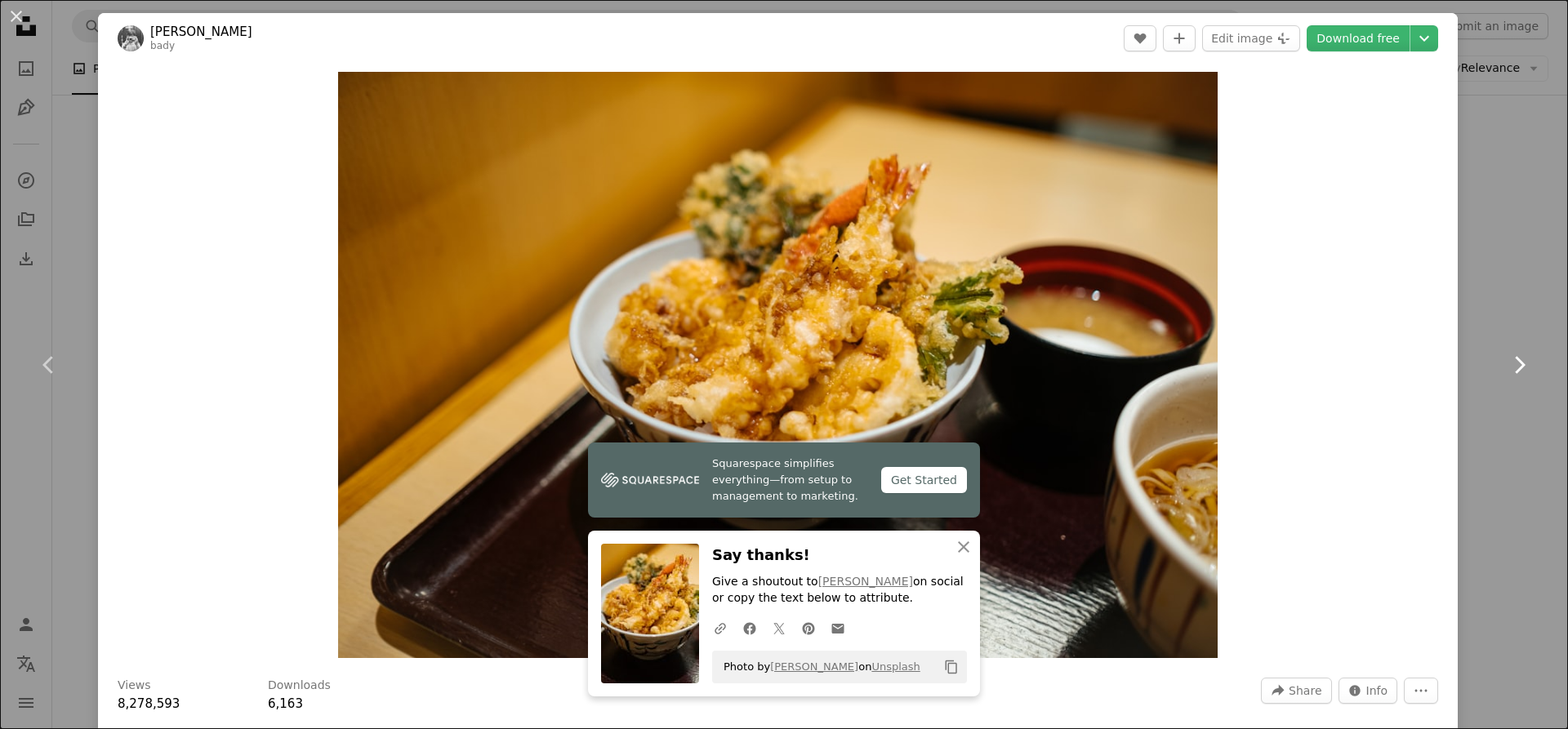
click at [1521, 433] on link "Chevron right" at bounding box center [1519, 365] width 98 height 157
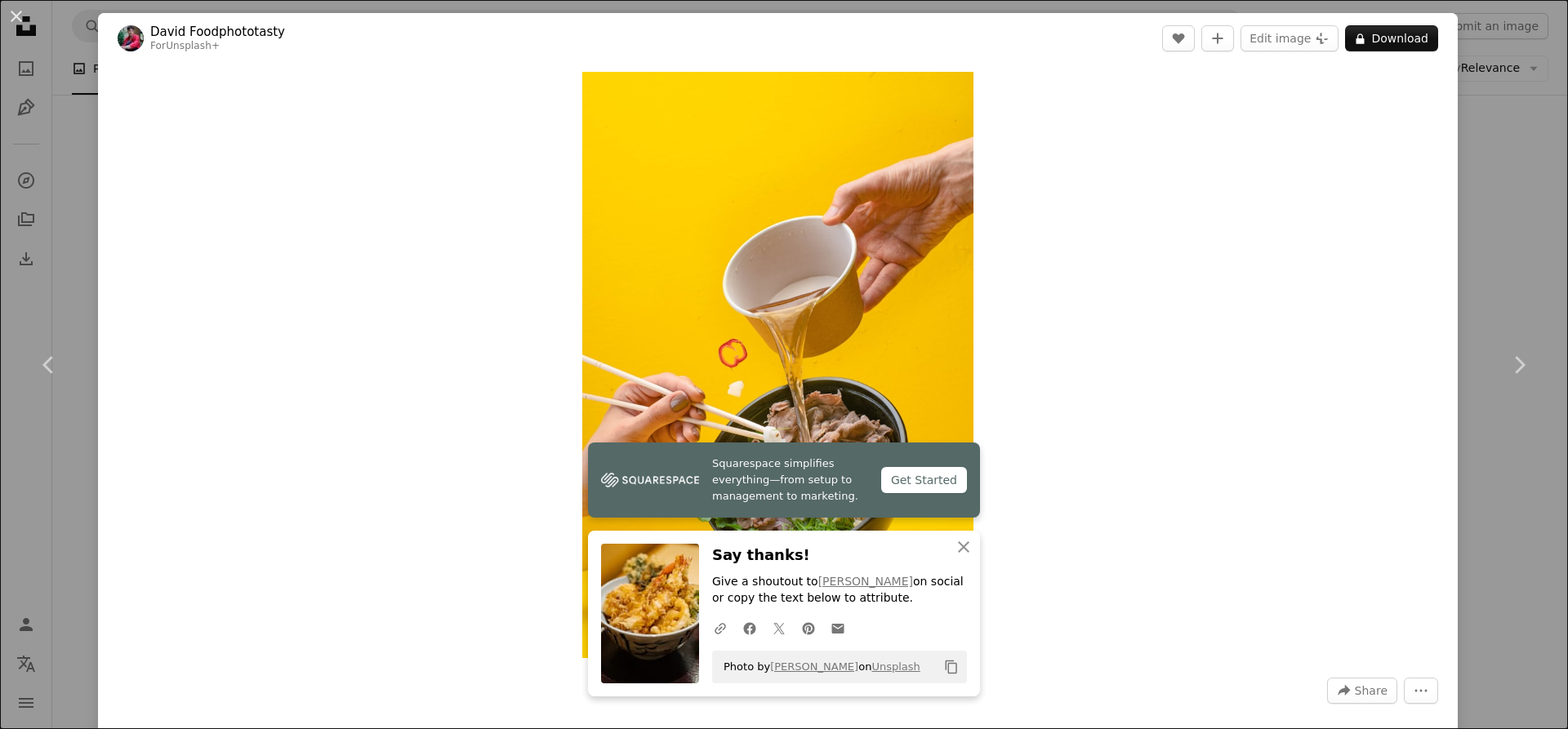
click at [1501, 64] on div "An X shape Chevron left Chevron right Squarespace simplifies everything—from se…" at bounding box center [784, 364] width 1568 height 729
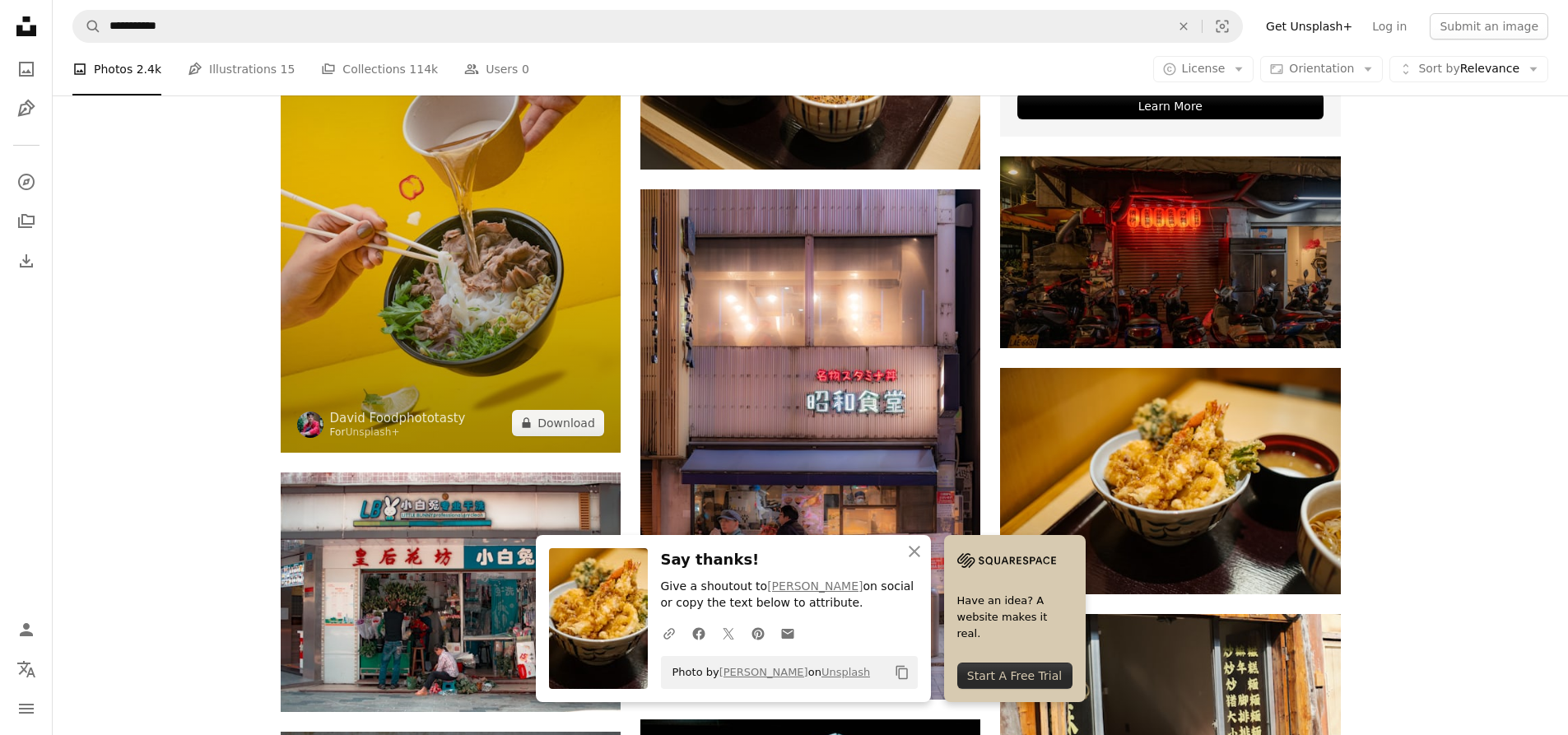
click at [427, 319] on img at bounding box center [450, 197] width 340 height 511
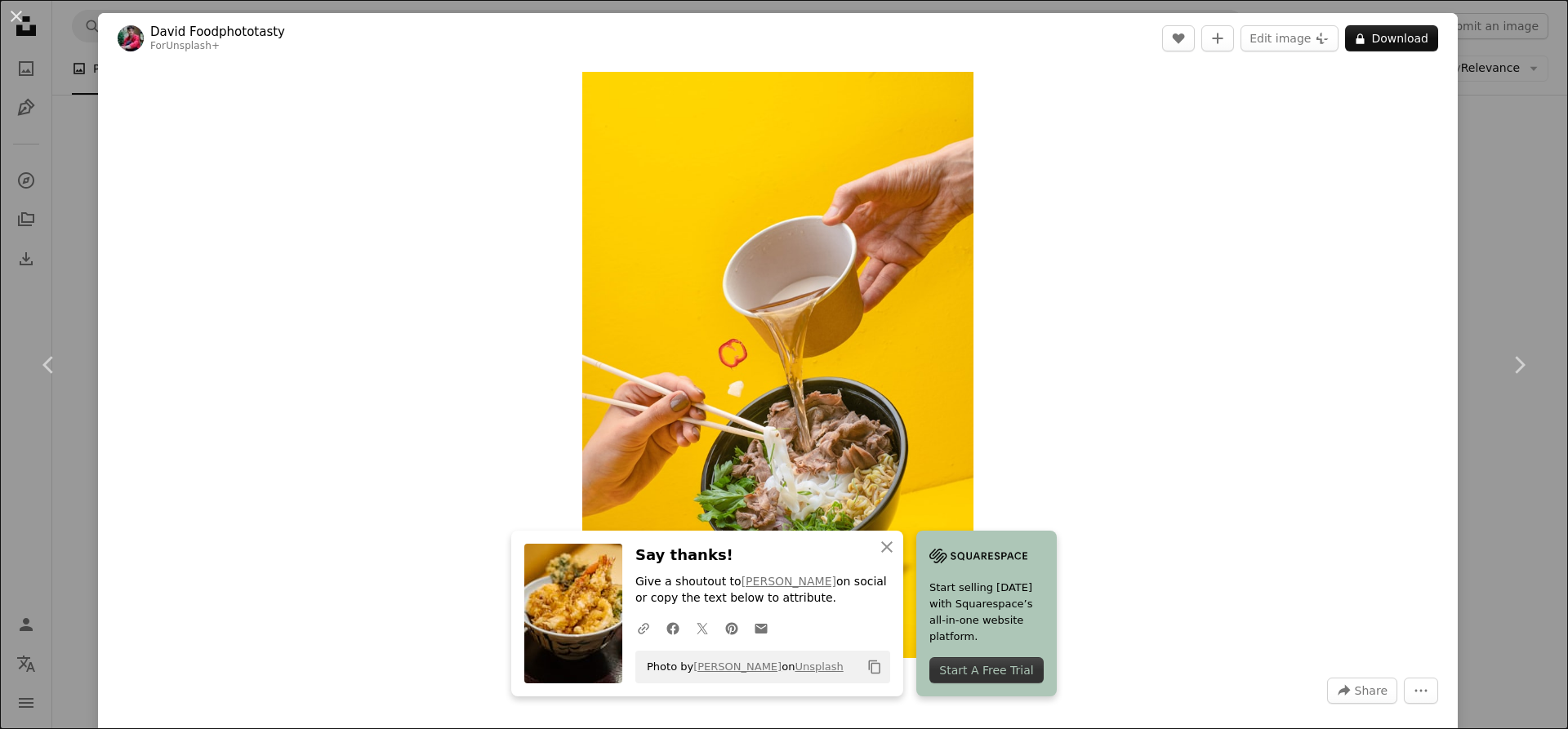
click at [1478, 198] on div "An X shape Chevron left Chevron right An X shape Close Say thanks! Give a shout…" at bounding box center [784, 364] width 1568 height 729
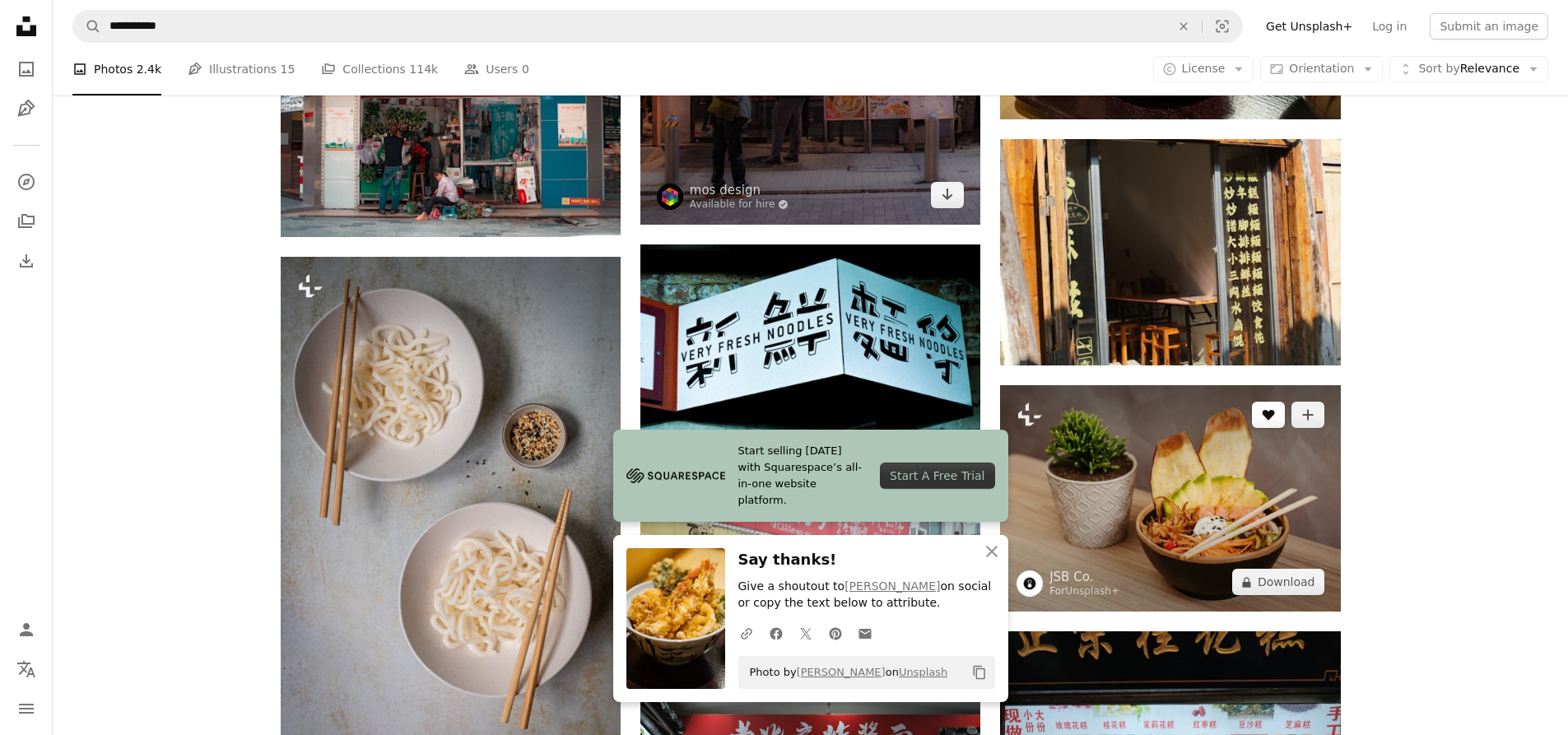
scroll to position [1235, 0]
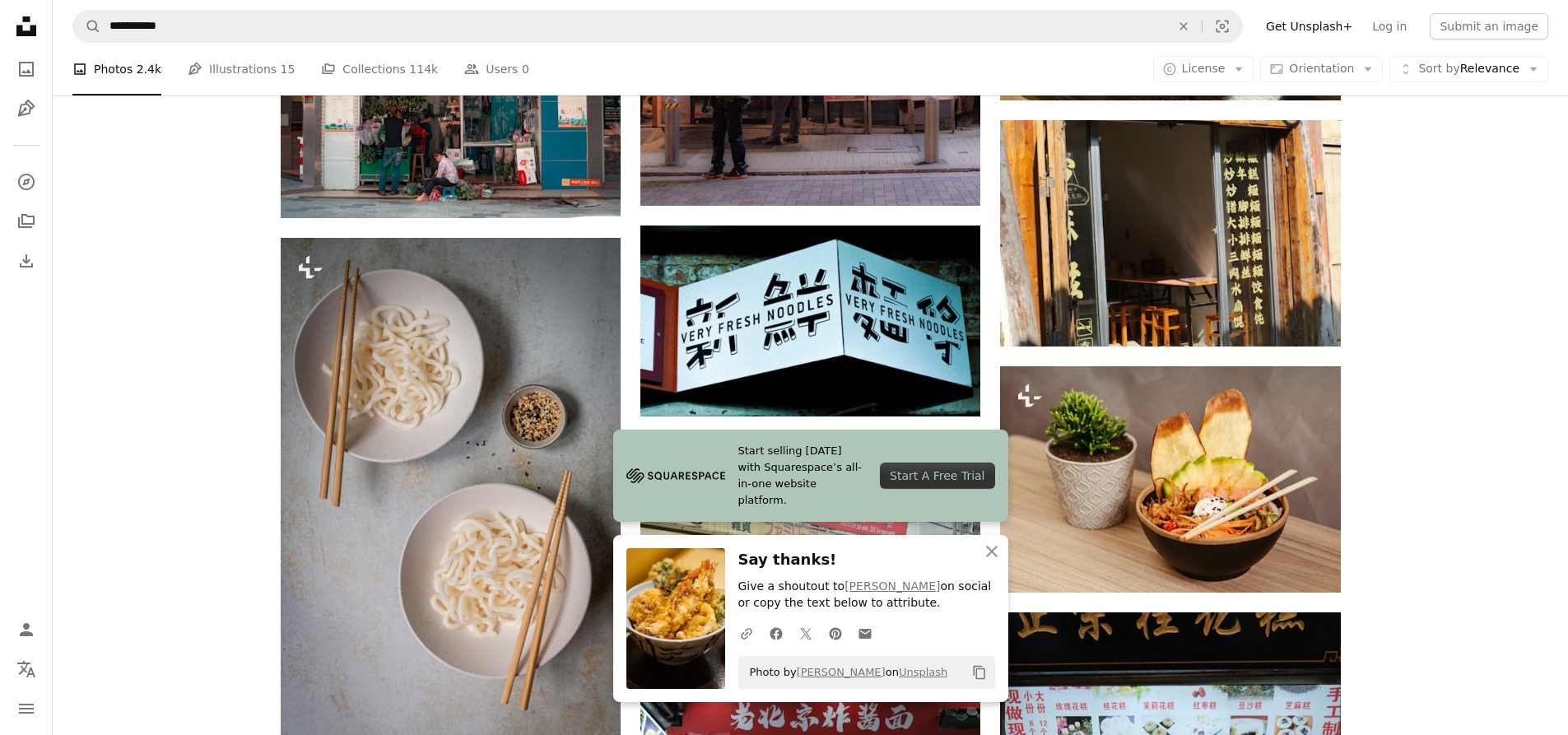
click at [1415, 345] on div "Plus sign for Unsplash+ A heart A plus sign JSB Co. For Unsplash+ A lock Downlo…" at bounding box center [811, 690] width 1515 height 2977
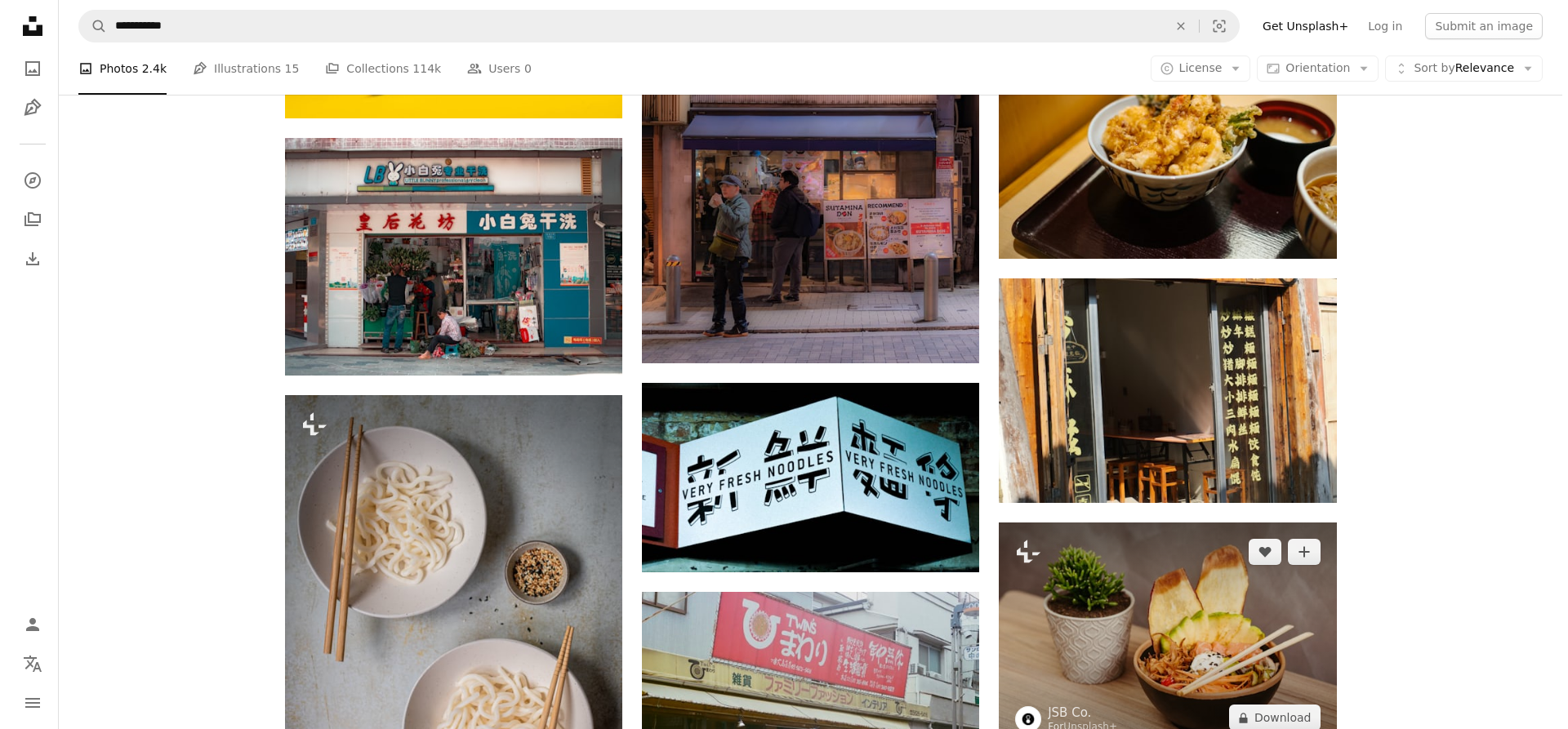
scroll to position [1061, 0]
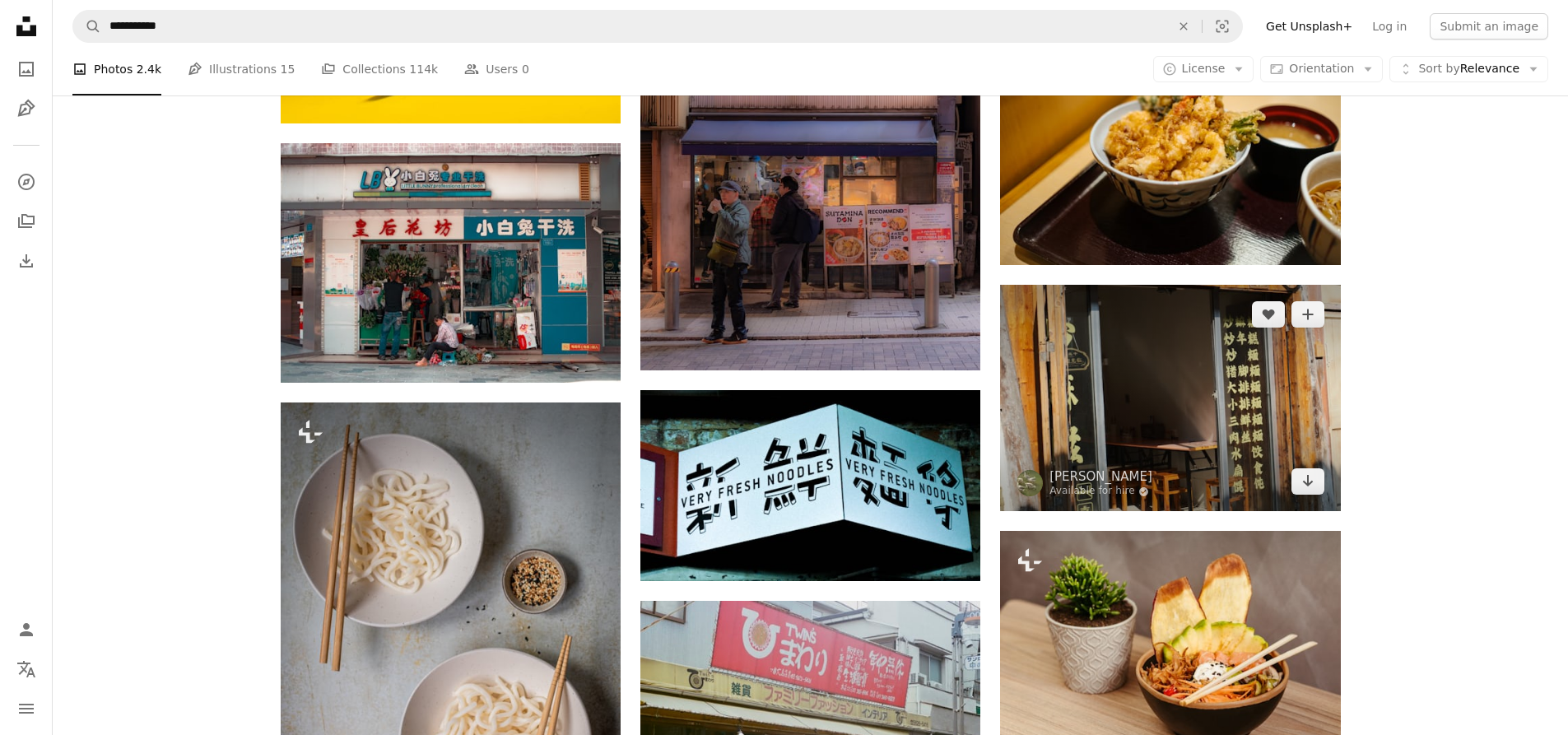
click at [1111, 378] on img at bounding box center [1170, 398] width 340 height 226
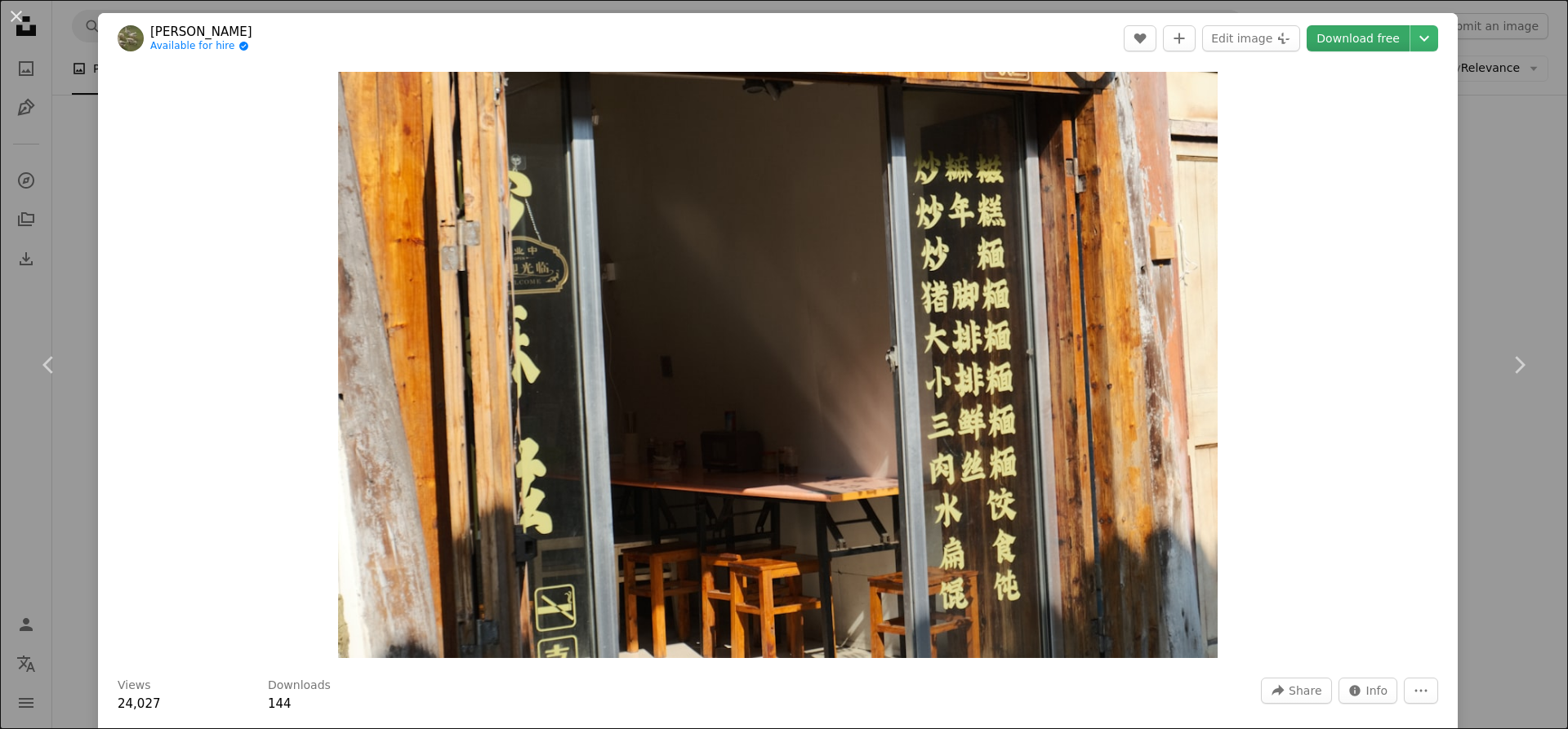
click at [1336, 41] on link "Download free" at bounding box center [1357, 38] width 103 height 26
